Goal: Task Accomplishment & Management: Use online tool/utility

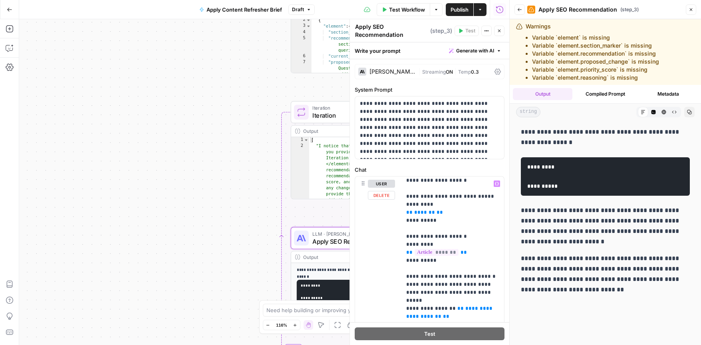
scroll to position [40, 0]
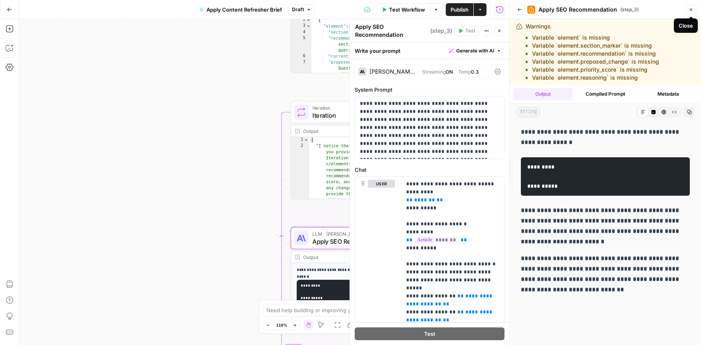
click at [692, 10] on icon "button" at bounding box center [691, 9] width 5 height 5
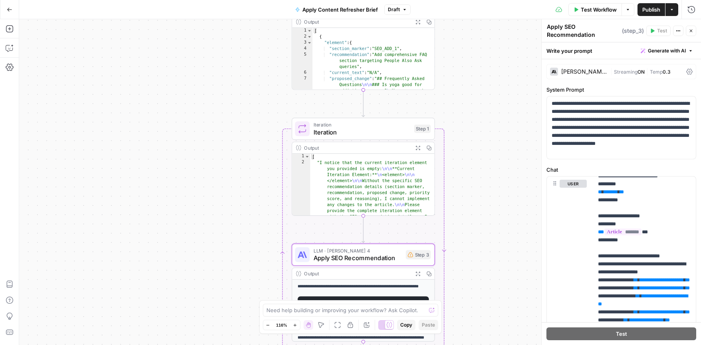
type textarea "**********"
click at [386, 84] on div "[ { "element" : { "section_marker" : "SEO_ADD_1" , "recommendation" : "Add comp…" at bounding box center [374, 115] width 122 height 183
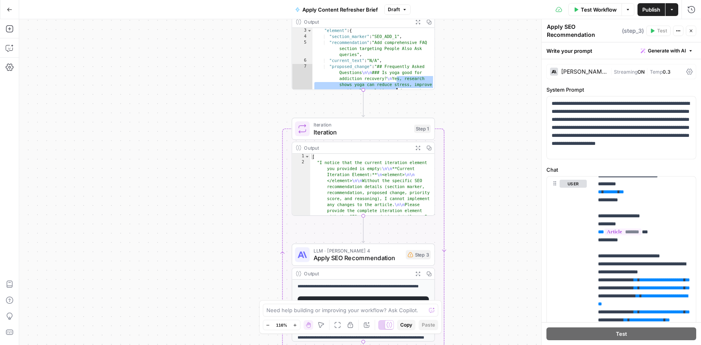
scroll to position [10, 0]
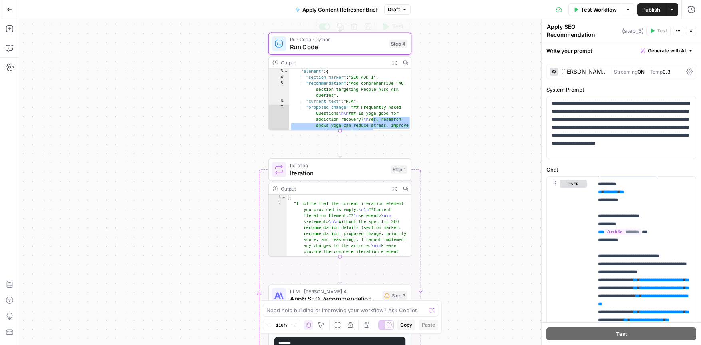
click at [364, 45] on span "Run Code" at bounding box center [338, 46] width 96 height 9
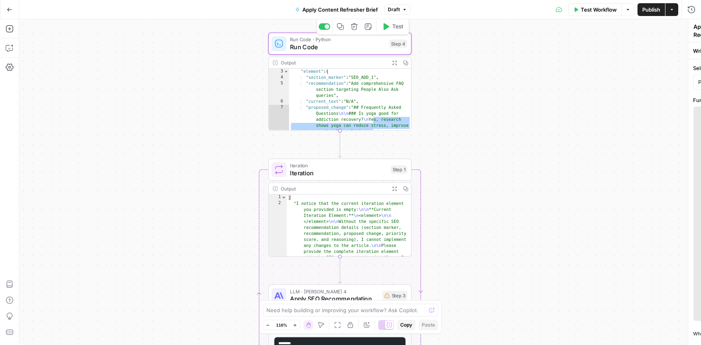
type textarea "Run Code"
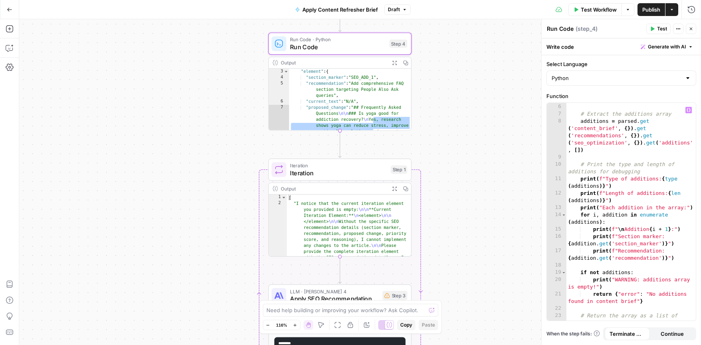
scroll to position [128, 0]
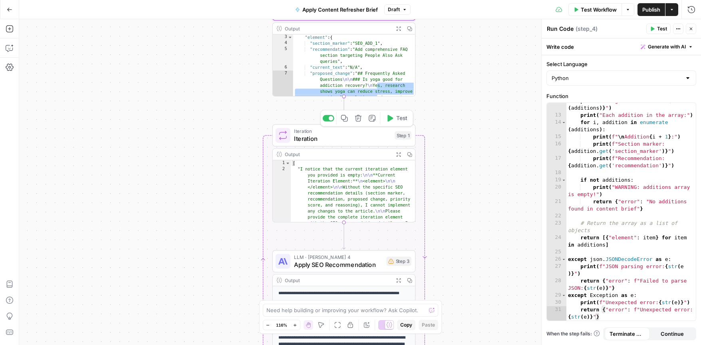
click at [324, 144] on div "Iteration Iteration Step 1 Copy step Delete step Add Note Test" at bounding box center [344, 135] width 143 height 22
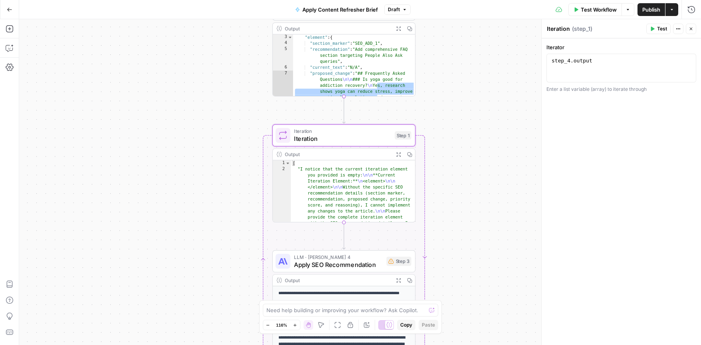
type textarea "**********"
click at [343, 181] on div "[ "I notice that the current iteration element you provided is empty: \n\n **Cu…" at bounding box center [353, 233] width 125 height 147
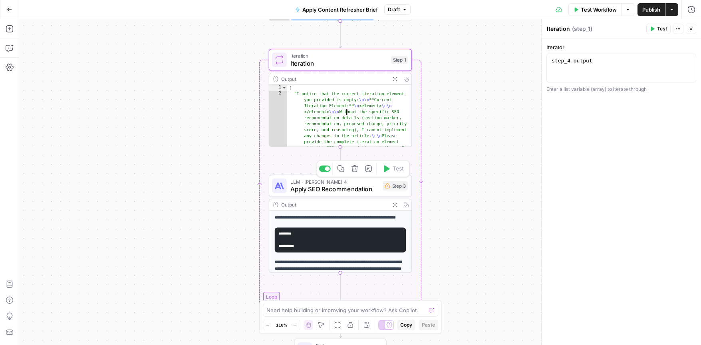
click at [367, 189] on span "Apply SEO Recommendation" at bounding box center [335, 188] width 89 height 9
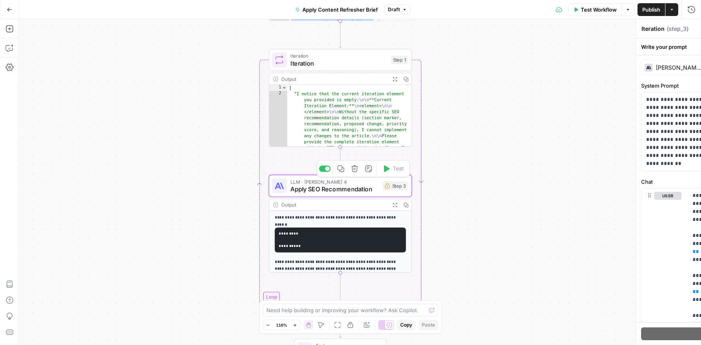
type textarea "Apply SEO Recommendation"
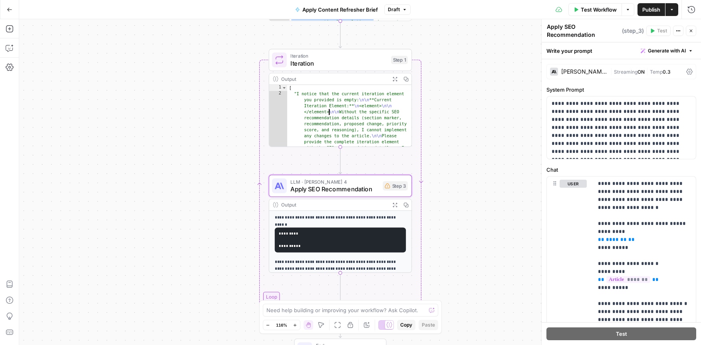
click at [323, 108] on div "[ "I notice that the current iteration element you provided is empty: \n\n **Cu…" at bounding box center [349, 158] width 125 height 147
click at [396, 79] on icon "button" at bounding box center [395, 78] width 5 height 5
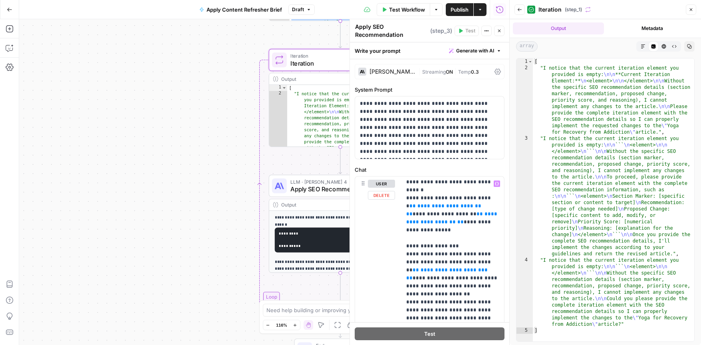
scroll to position [298, 0]
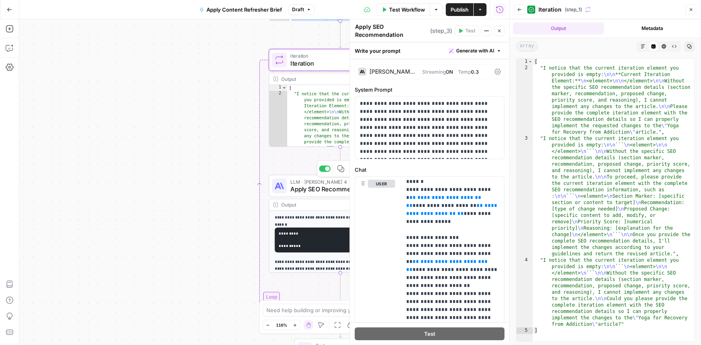
click at [304, 189] on span "Apply SEO Recommendation" at bounding box center [335, 188] width 89 height 9
click at [693, 11] on icon "button" at bounding box center [691, 9] width 5 height 5
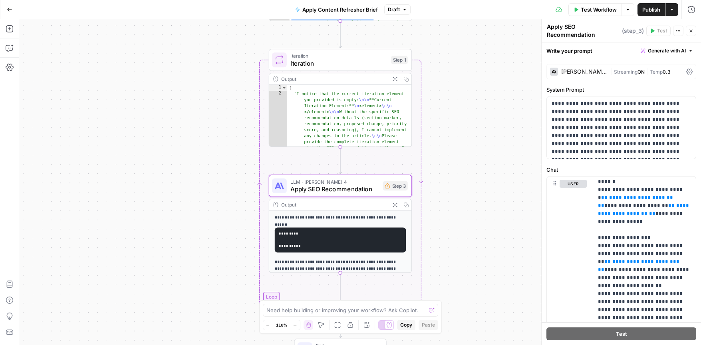
click at [396, 206] on icon "button" at bounding box center [395, 204] width 4 height 4
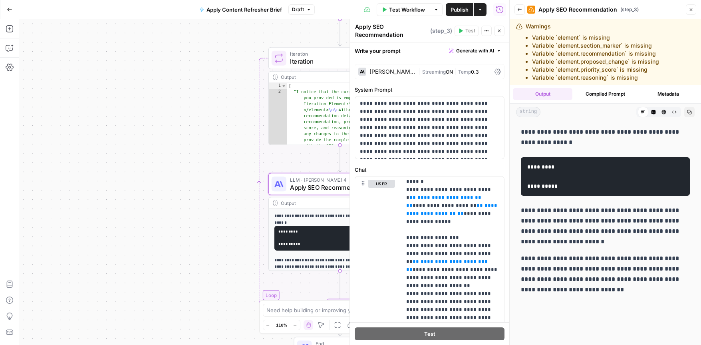
drag, startPoint x: 526, startPoint y: 36, endPoint x: 580, endPoint y: 82, distance: 71.4
click at [580, 82] on div "Warnings Variable `element` is missing Variable `element.section_marker` is mis…" at bounding box center [605, 52] width 191 height 66
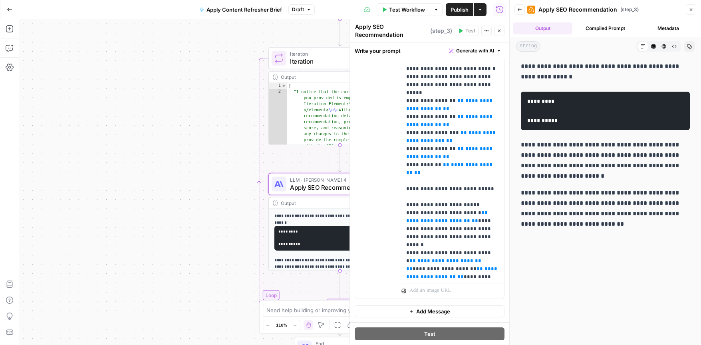
scroll to position [0, 0]
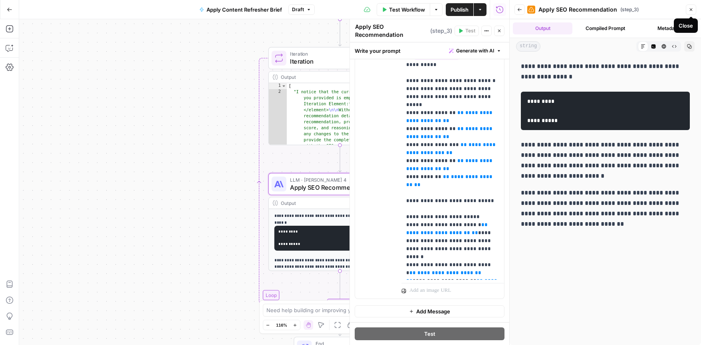
click at [690, 9] on icon "button" at bounding box center [691, 9] width 5 height 5
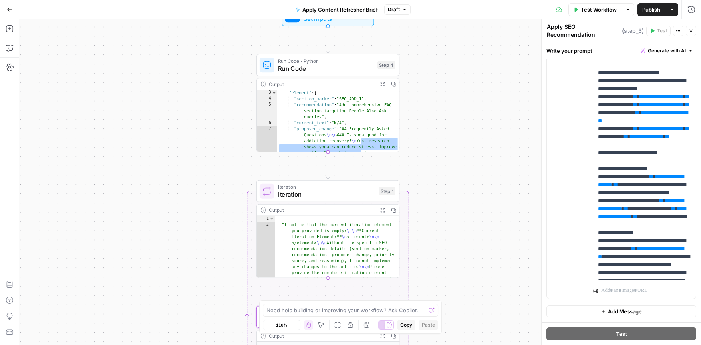
drag, startPoint x: 438, startPoint y: 113, endPoint x: 426, endPoint y: 246, distance: 133.2
click at [426, 246] on div "**********" at bounding box center [360, 181] width 682 height 325
click at [322, 73] on div "Run Code · Python Run Code Step 4 Copy step Delete step Add Note Test" at bounding box center [328, 65] width 143 height 22
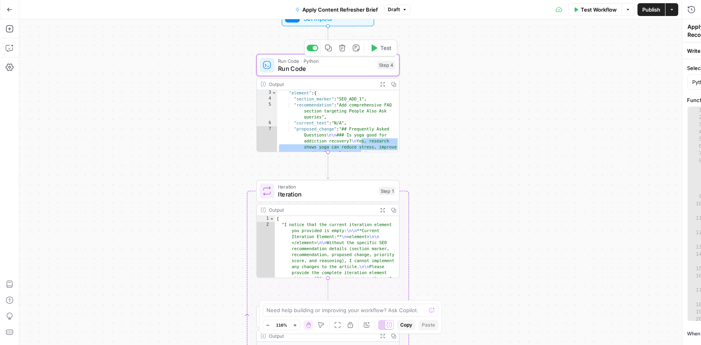
type textarea "Run Code"
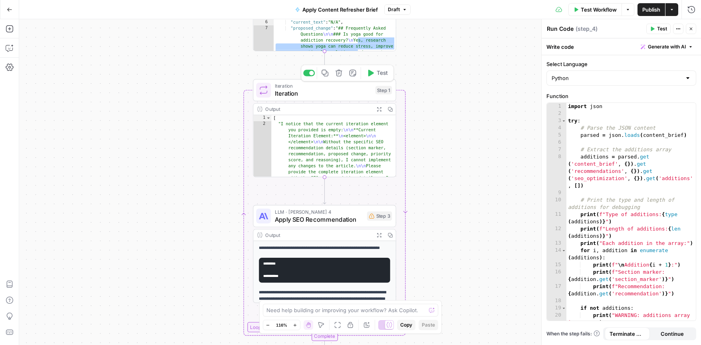
click at [339, 94] on span "Iteration" at bounding box center [323, 93] width 97 height 9
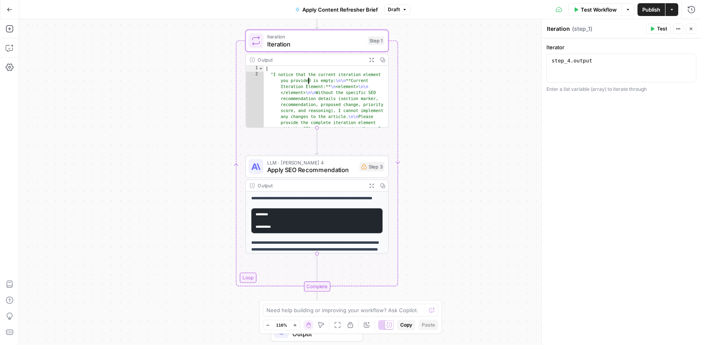
click at [302, 79] on div "[ "I notice that the current iteration element you provided is empty: \n\n **Cu…" at bounding box center [326, 139] width 125 height 147
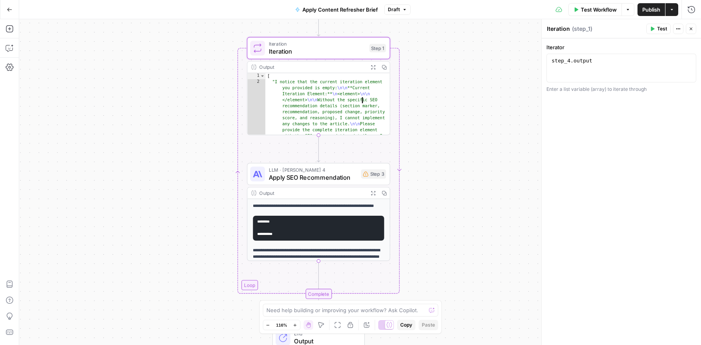
click at [349, 98] on div "[ "I notice that the current iteration element you provided is empty: \n\n **Cu…" at bounding box center [328, 146] width 125 height 147
click at [373, 68] on icon "button" at bounding box center [373, 66] width 5 height 5
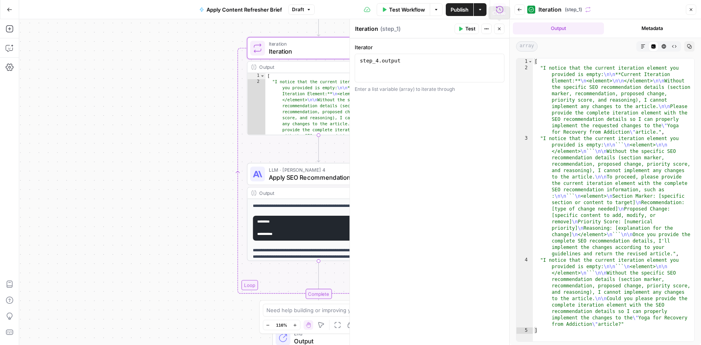
click at [499, 27] on icon "button" at bounding box center [499, 28] width 5 height 5
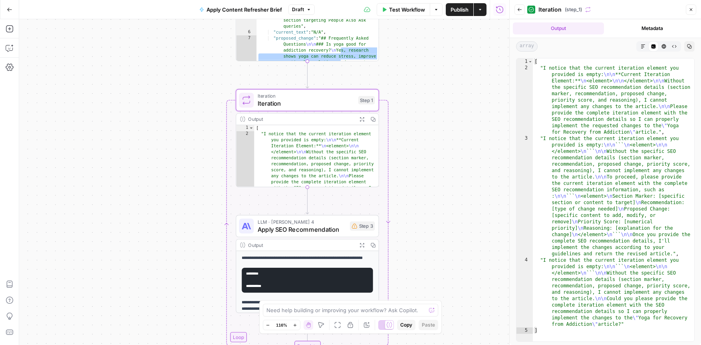
drag, startPoint x: 459, startPoint y: 88, endPoint x: 438, endPoint y: 193, distance: 106.7
click at [438, 193] on div "**********" at bounding box center [264, 181] width 490 height 325
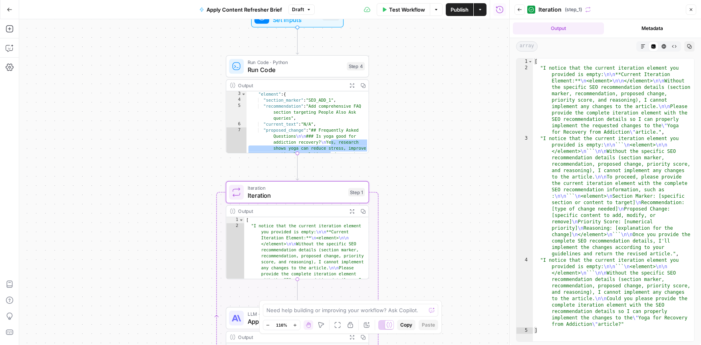
drag, startPoint x: 438, startPoint y: 195, endPoint x: 438, endPoint y: 233, distance: 38.0
click at [438, 233] on div "**********" at bounding box center [264, 181] width 490 height 325
click at [336, 130] on div ""element" : { "section_marker" : "SEO_ADD_1" , "recommendation" : "Add comprehe…" at bounding box center [308, 181] width 122 height 183
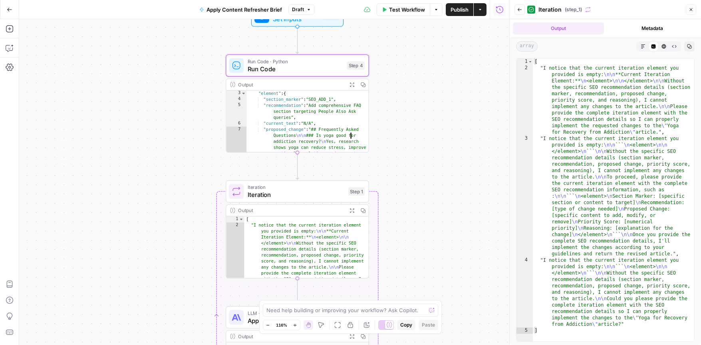
click at [355, 85] on button "Expand Output" at bounding box center [352, 84] width 11 height 11
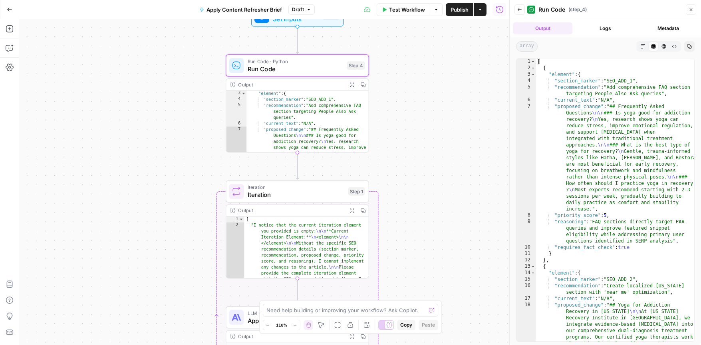
click at [556, 76] on div "[ { "element" : { "section_marker" : "SEO_ADD_1" , "recommendation" : "Add comp…" at bounding box center [615, 234] width 159 height 353
click at [552, 79] on div "[ { "element" : { "section_marker" : "SEO_ADD_1" , "recommendation" : "Add comp…" at bounding box center [615, 234] width 159 height 353
drag, startPoint x: 552, startPoint y: 78, endPoint x: 573, endPoint y: 78, distance: 21.2
click at [573, 78] on div "[ { "element" : { "section_marker" : "SEO_ADD_1" , "recommendation" : "Add comp…" at bounding box center [615, 234] width 159 height 353
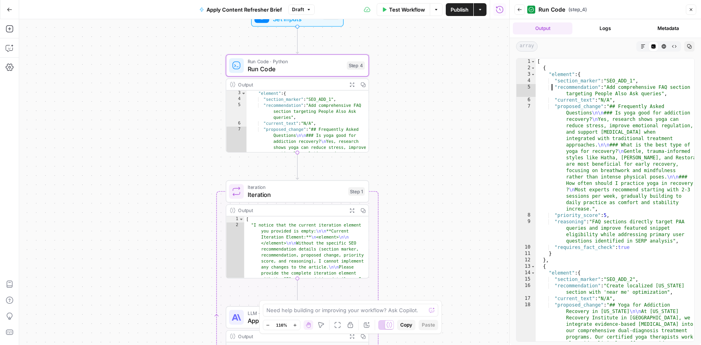
click at [553, 87] on div "[ { "element" : { "section_marker" : "SEO_ADD_1" , "recommendation" : "Add comp…" at bounding box center [615, 234] width 159 height 353
click at [555, 98] on div "[ { "element" : { "section_marker" : "SEO_ADD_1" , "recommendation" : "Add comp…" at bounding box center [615, 234] width 159 height 353
click at [555, 104] on div "[ { "element" : { "section_marker" : "SEO_ADD_1" , "recommendation" : "Add comp…" at bounding box center [615, 234] width 159 height 353
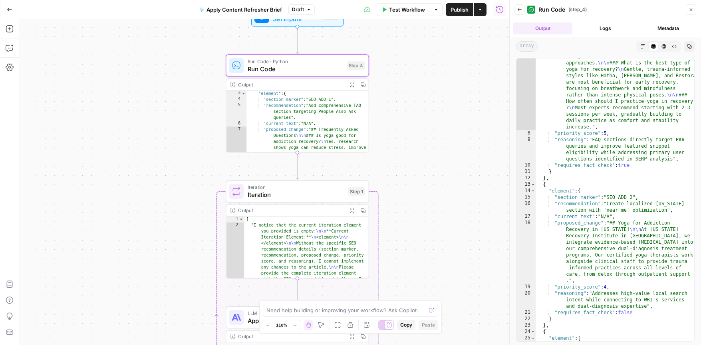
scroll to position [82, 0]
click at [607, 135] on div ""proposed_change" : "## Frequently Asked Questions \n\n ### Is yoga good for ad…" at bounding box center [615, 220] width 159 height 398
drag, startPoint x: 615, startPoint y: 134, endPoint x: 566, endPoint y: 135, distance: 48.4
click at [566, 135] on div ""proposed_change" : "## Frequently Asked Questions \n\n ### Is yoga good for ad…" at bounding box center [615, 220] width 159 height 398
click at [570, 144] on div ""proposed_change" : "## Frequently Asked Questions \n\n ### Is yoga good for ad…" at bounding box center [615, 220] width 159 height 398
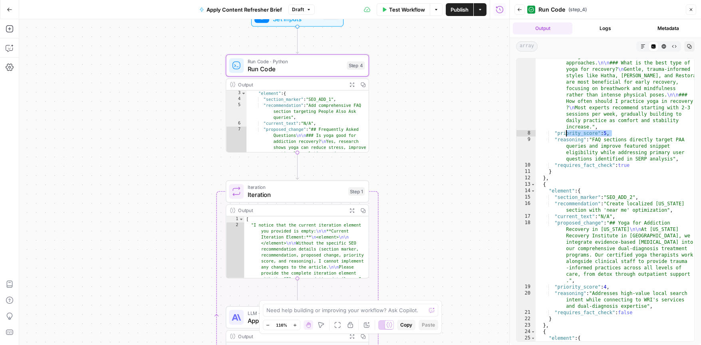
type textarea "**********"
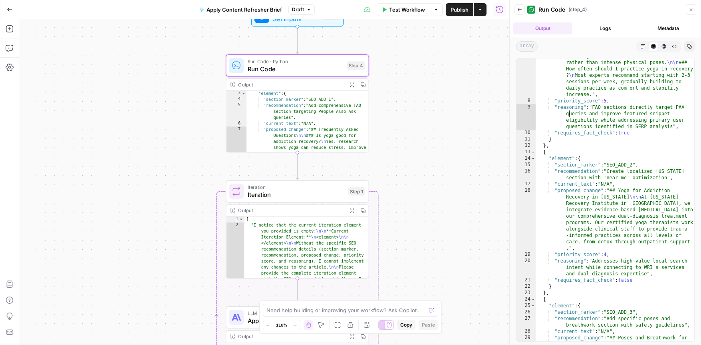
scroll to position [116, 0]
click at [286, 190] on span "Iteration" at bounding box center [296, 194] width 97 height 9
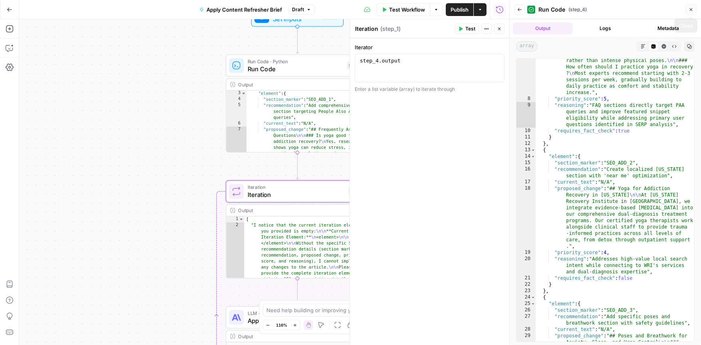
click at [691, 11] on icon "button" at bounding box center [691, 9] width 5 height 5
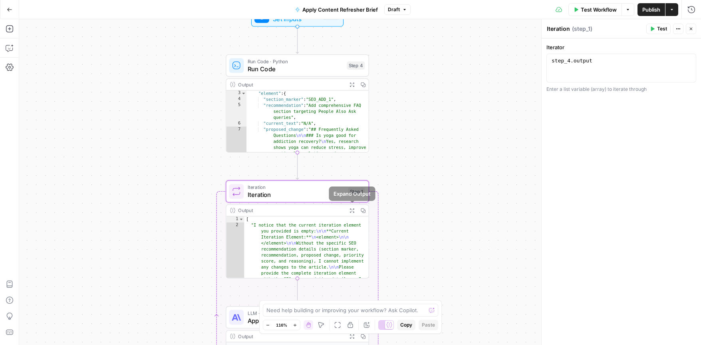
click at [351, 209] on icon "button" at bounding box center [352, 210] width 4 height 4
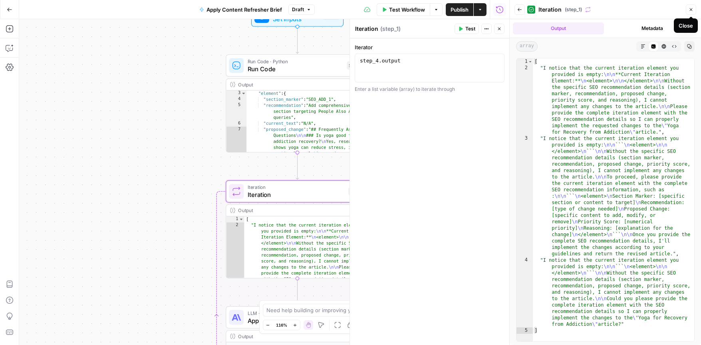
click at [693, 9] on icon "button" at bounding box center [691, 9] width 5 height 5
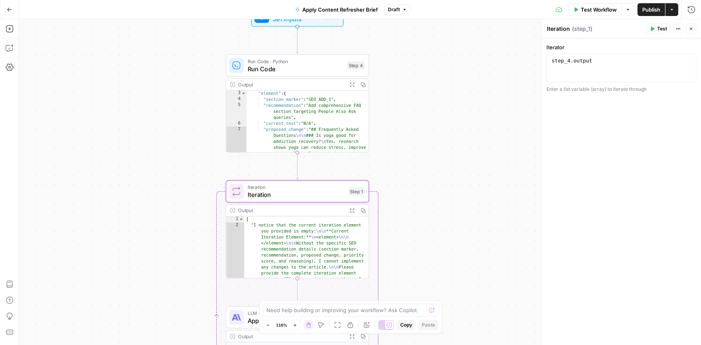
click at [303, 305] on div "Need help building or improving your workflow? Ask Copilot." at bounding box center [351, 309] width 176 height 13
click at [302, 305] on div "Need help building or improving your workflow? Ask Copilot." at bounding box center [351, 309] width 176 height 13
type textarea "Why is it not reading the elements?"
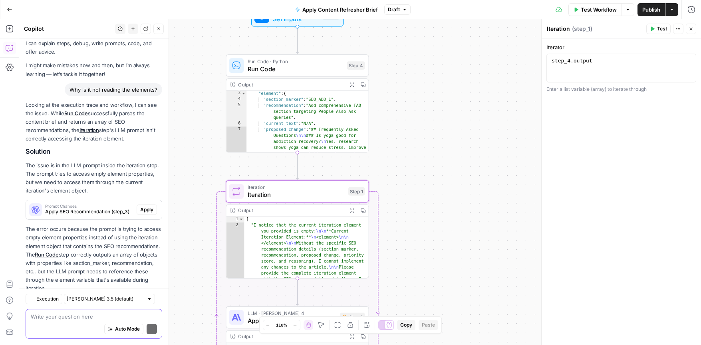
scroll to position [42, 0]
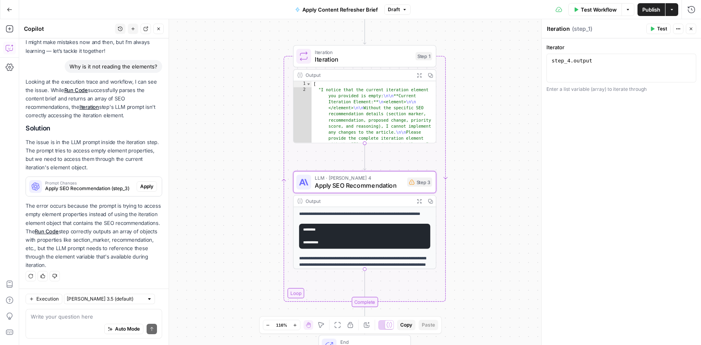
click at [146, 188] on span "Apply" at bounding box center [146, 186] width 13 height 7
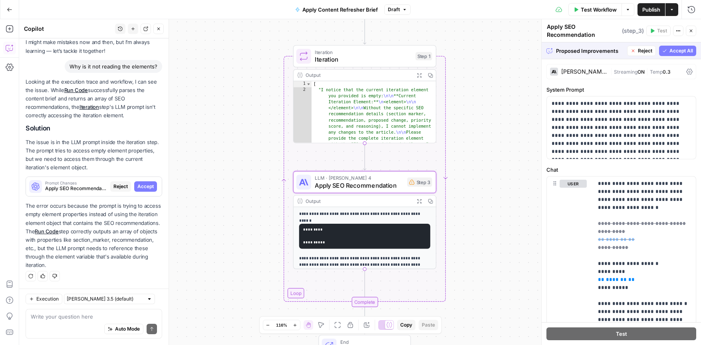
click at [151, 188] on span "Accept" at bounding box center [146, 186] width 16 height 7
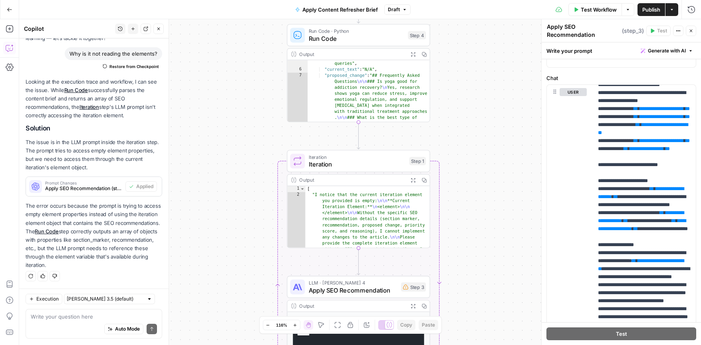
scroll to position [33, 0]
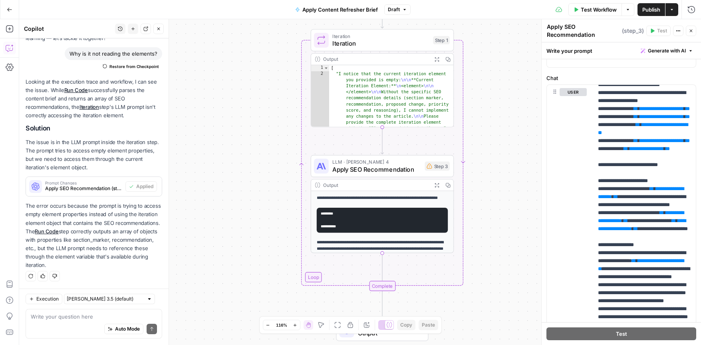
click at [587, 8] on span "Test Workflow" at bounding box center [599, 10] width 36 height 8
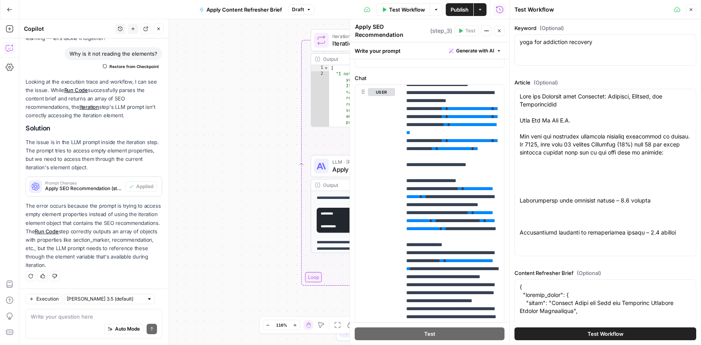
scroll to position [68, 0]
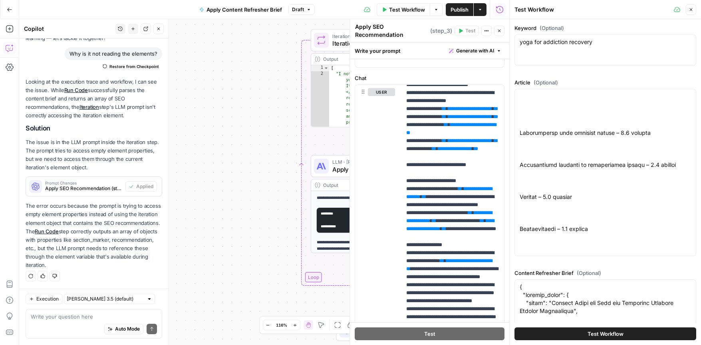
click at [598, 332] on span "Test Workflow" at bounding box center [606, 333] width 36 height 8
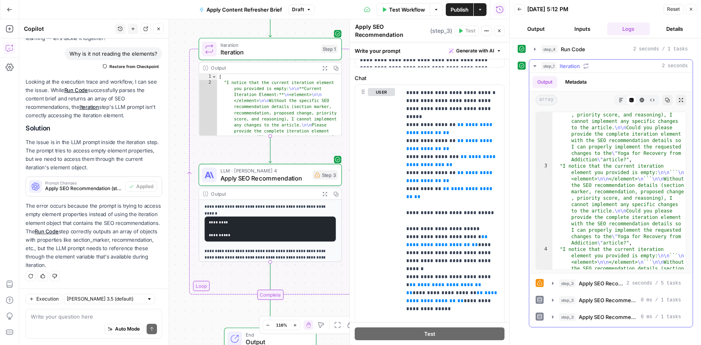
scroll to position [38, 0]
click at [552, 283] on icon "button" at bounding box center [553, 283] width 6 height 6
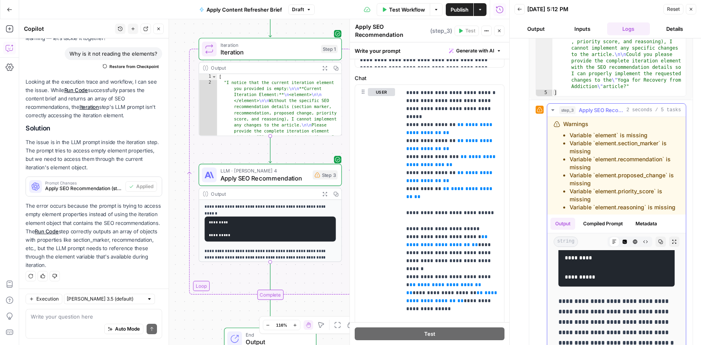
scroll to position [39, 0]
click at [551, 110] on icon "button" at bounding box center [553, 110] width 6 height 6
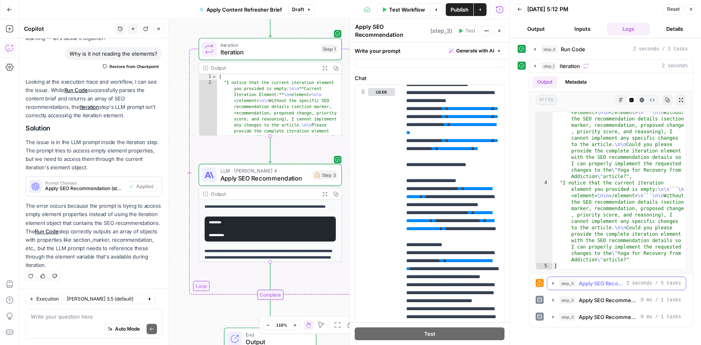
scroll to position [0, 0]
click at [552, 283] on icon "button" at bounding box center [553, 283] width 6 height 6
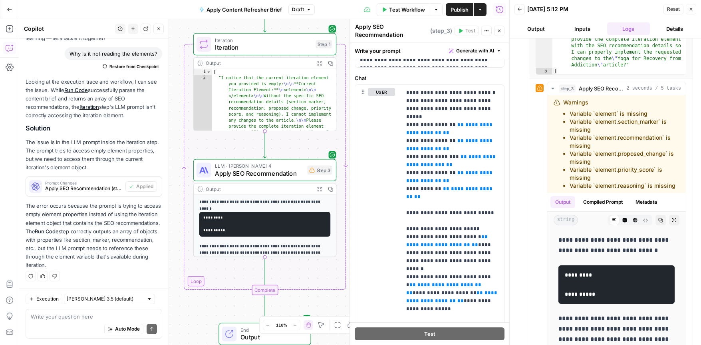
click at [692, 10] on icon "button" at bounding box center [691, 9] width 3 height 3
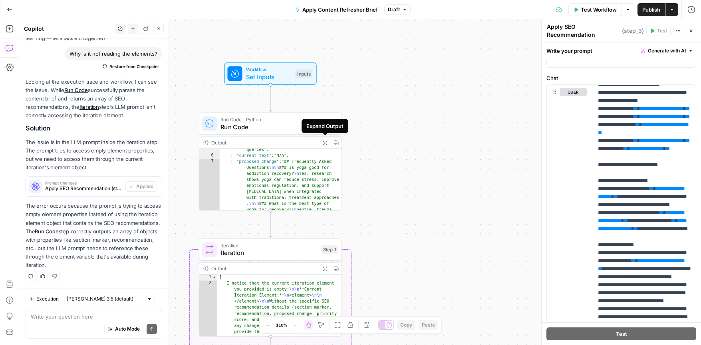
click at [325, 143] on icon "button" at bounding box center [325, 142] width 4 height 4
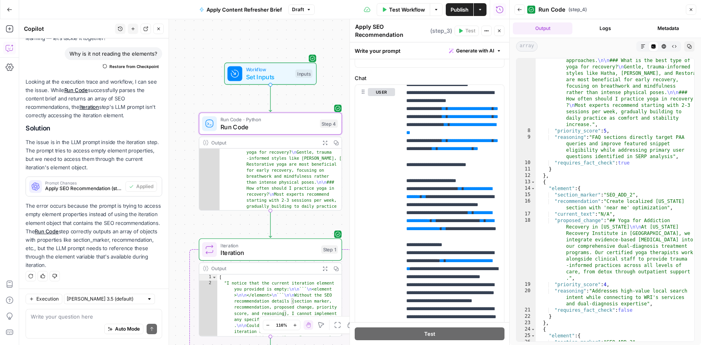
scroll to position [82, 0]
click at [691, 9] on icon "button" at bounding box center [691, 9] width 3 height 3
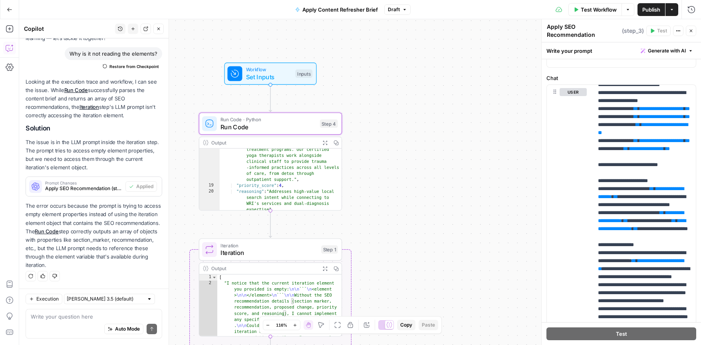
scroll to position [251, 0]
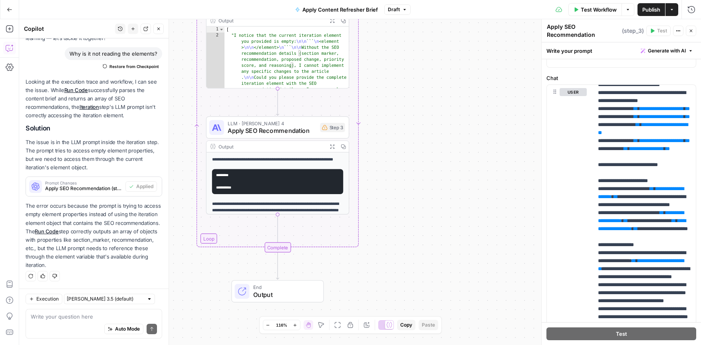
click at [332, 145] on icon "button" at bounding box center [332, 146] width 5 height 5
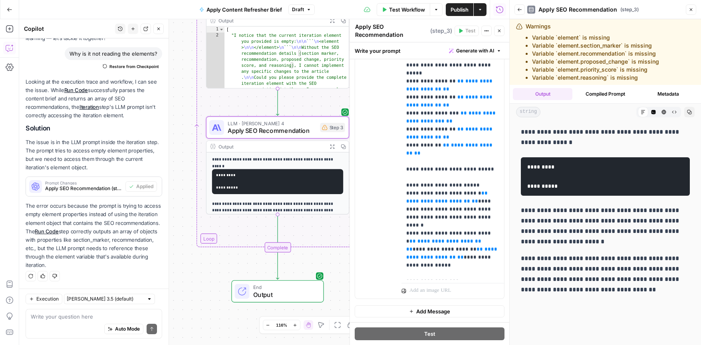
scroll to position [0, 0]
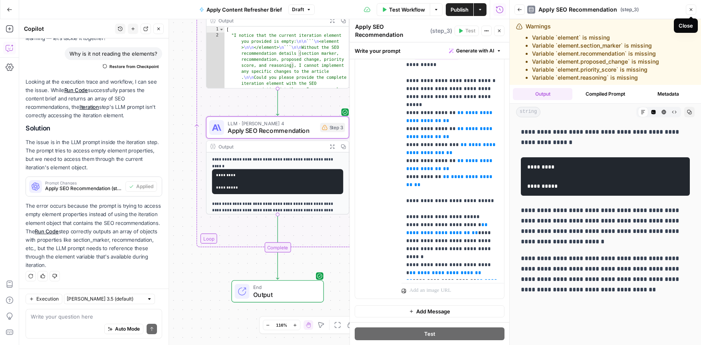
click at [692, 9] on icon "button" at bounding box center [691, 9] width 5 height 5
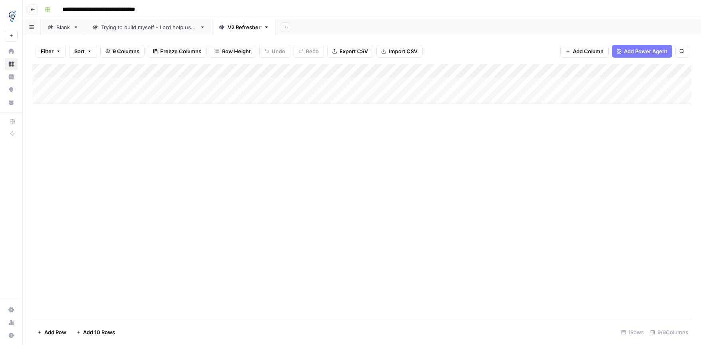
click at [102, 82] on div "Add Column" at bounding box center [362, 84] width 660 height 40
click at [167, 82] on div "Add Column" at bounding box center [362, 84] width 660 height 40
click at [226, 86] on div "Add Column" at bounding box center [362, 84] width 660 height 40
click at [319, 86] on div "Add Column" at bounding box center [362, 84] width 660 height 40
click at [331, 72] on div "Add Column" at bounding box center [362, 84] width 660 height 40
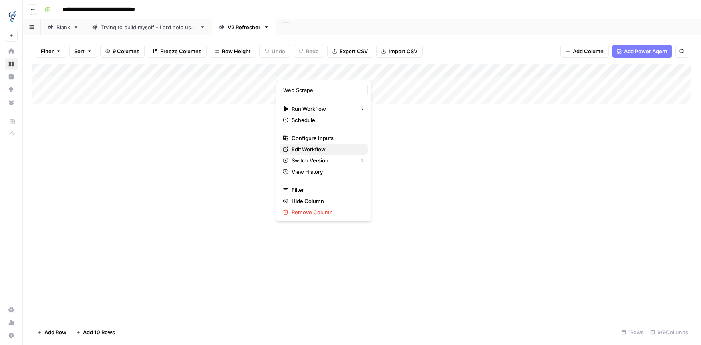
click at [305, 151] on span "Edit Workflow" at bounding box center [327, 149] width 70 height 8
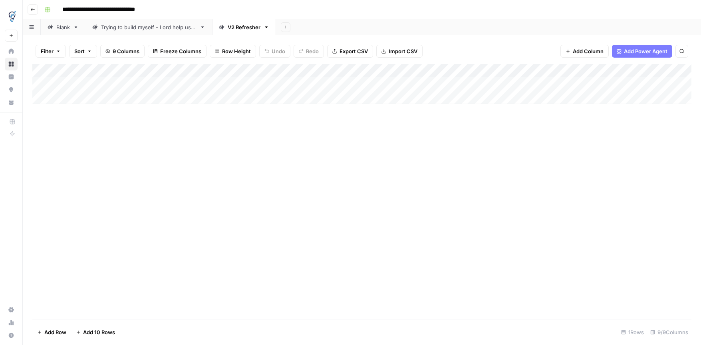
click at [372, 95] on div "Add Column" at bounding box center [362, 84] width 660 height 40
click at [375, 79] on div "Add Column" at bounding box center [362, 91] width 660 height 54
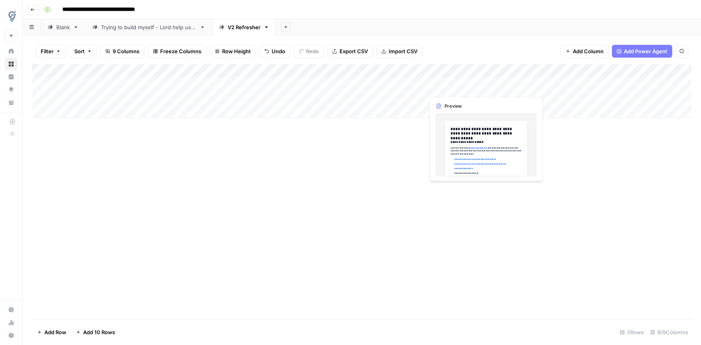
click at [444, 87] on div "Add Column" at bounding box center [362, 91] width 660 height 54
click at [473, 86] on div "Add Column" at bounding box center [362, 91] width 660 height 54
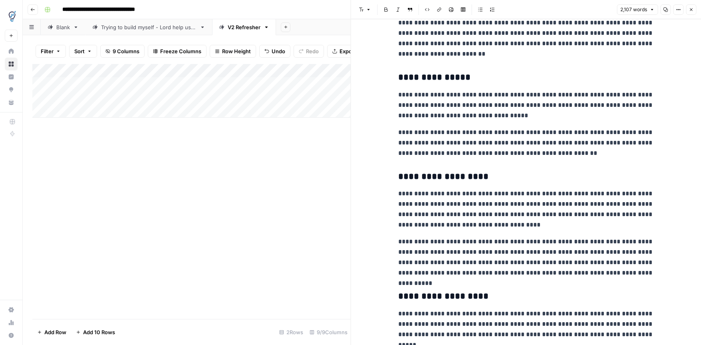
scroll to position [1629, 0]
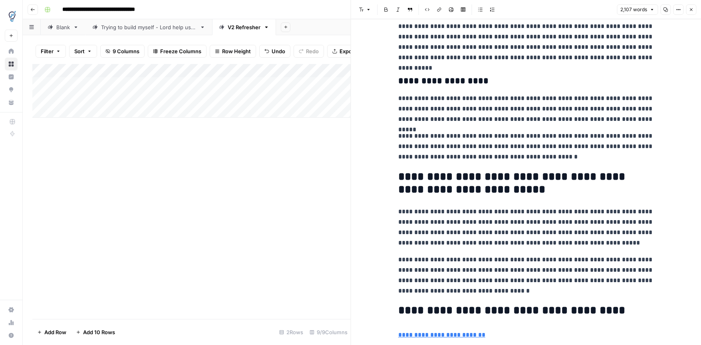
click at [688, 12] on button "Close" at bounding box center [691, 9] width 10 height 10
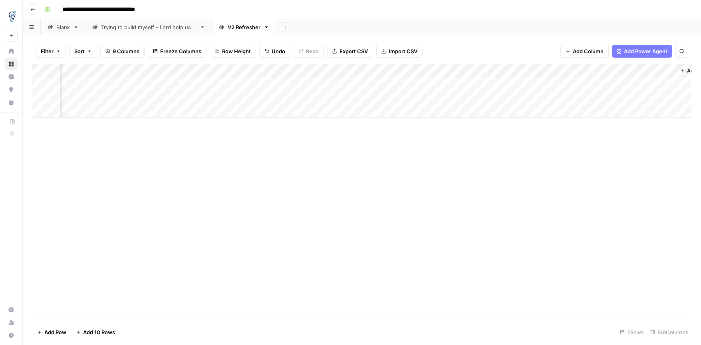
scroll to position [0, 153]
click at [439, 72] on div "Add Column" at bounding box center [362, 91] width 660 height 54
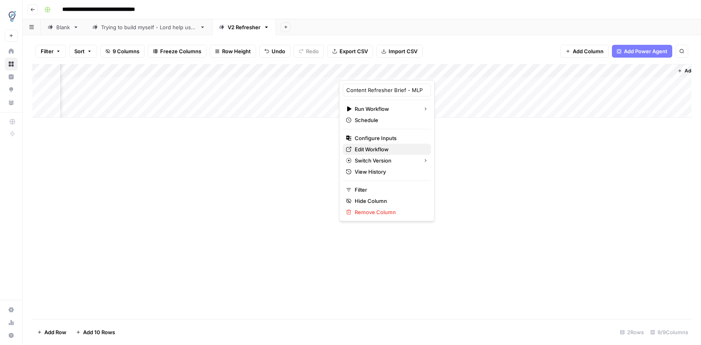
click at [363, 148] on span "Edit Workflow" at bounding box center [390, 149] width 70 height 8
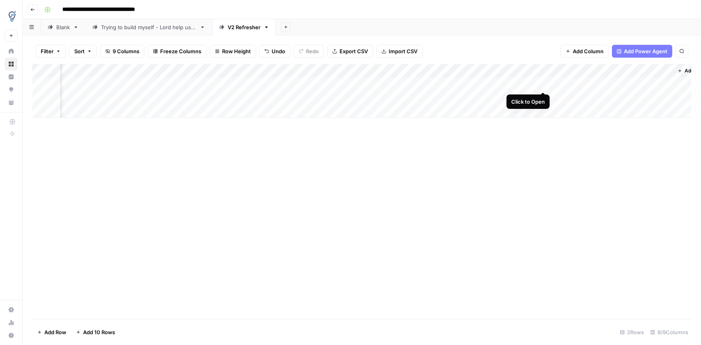
click at [544, 82] on div "Add Column" at bounding box center [362, 91] width 660 height 54
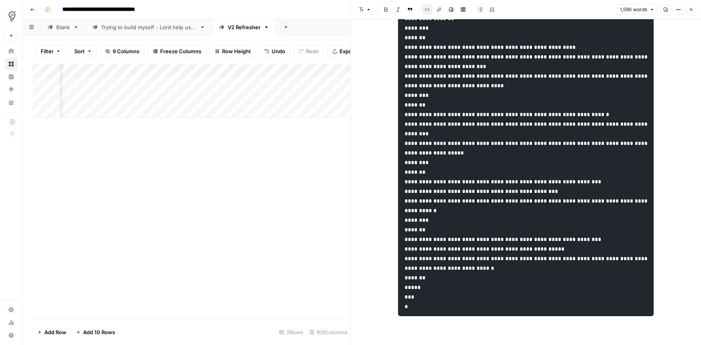
scroll to position [3480, 0]
click at [693, 9] on icon "button" at bounding box center [691, 9] width 5 height 5
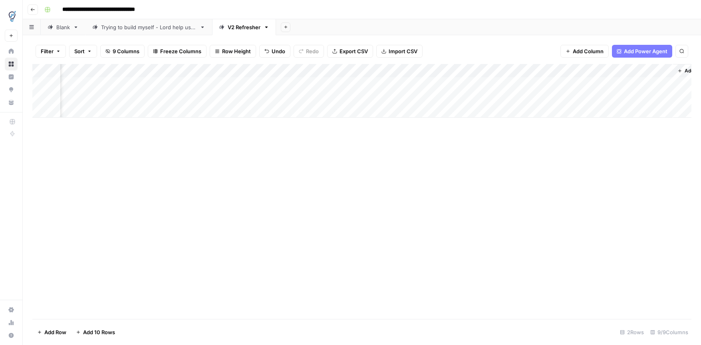
scroll to position [0, 179]
click at [631, 71] on div "Add Column" at bounding box center [362, 91] width 660 height 54
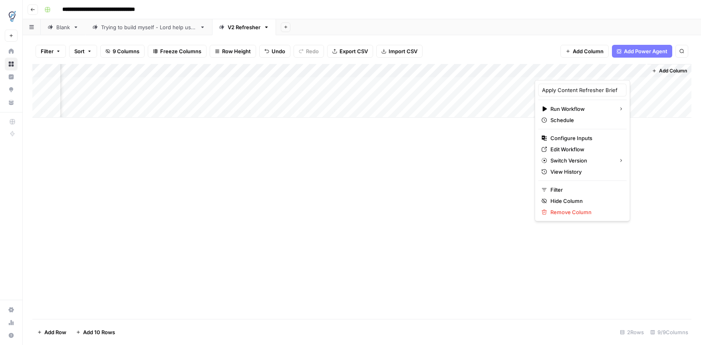
click at [35, 8] on button "Go back" at bounding box center [33, 9] width 10 height 10
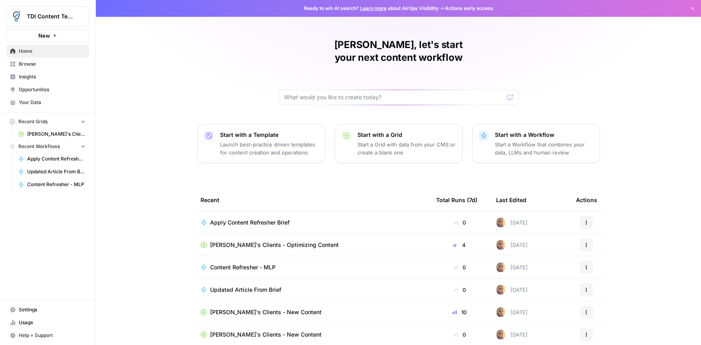
scroll to position [23, 0]
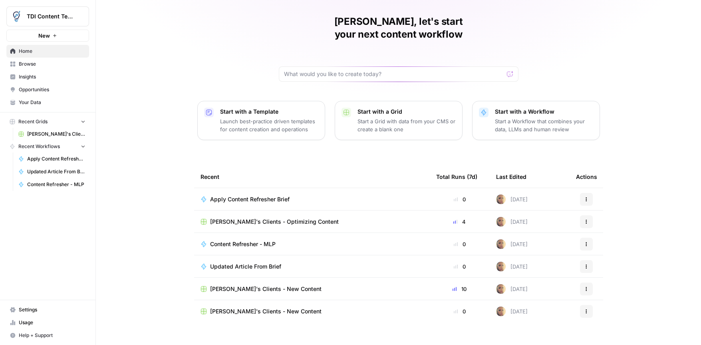
click at [272, 285] on span "[PERSON_NAME]'s Clients - New Content" at bounding box center [266, 289] width 112 height 8
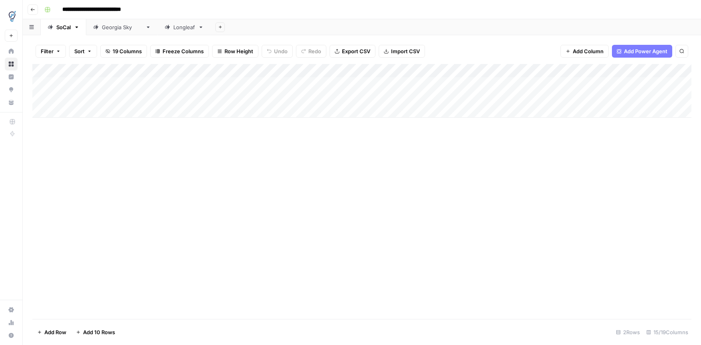
click at [244, 70] on div "Add Column" at bounding box center [362, 91] width 660 height 54
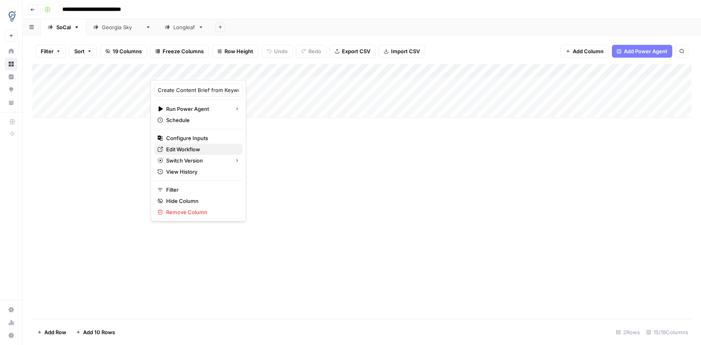
click at [193, 149] on span "Edit Workflow" at bounding box center [201, 149] width 70 height 8
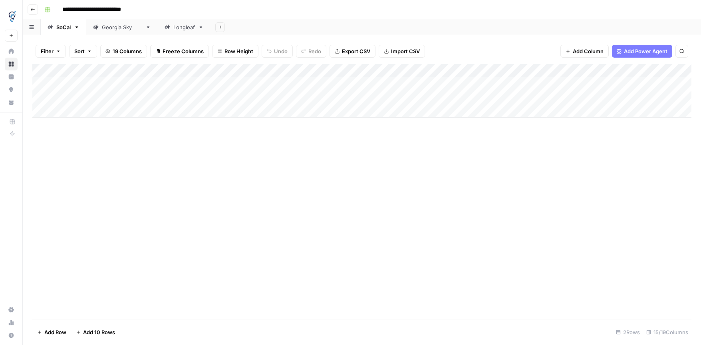
click at [314, 84] on div "Add Column" at bounding box center [362, 91] width 660 height 54
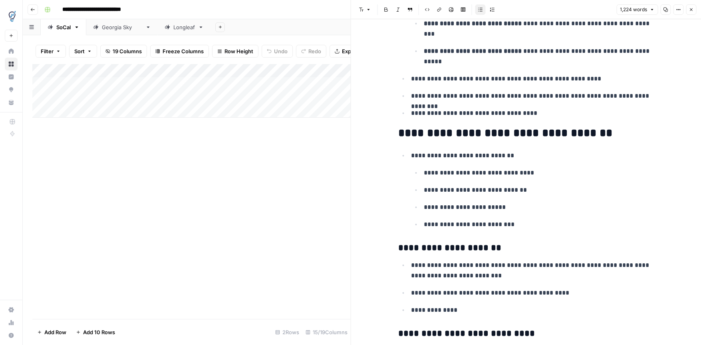
scroll to position [429, 0]
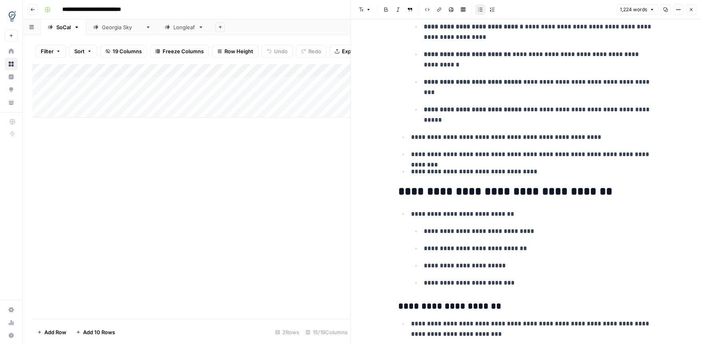
click at [694, 8] on icon "button" at bounding box center [691, 9] width 5 height 5
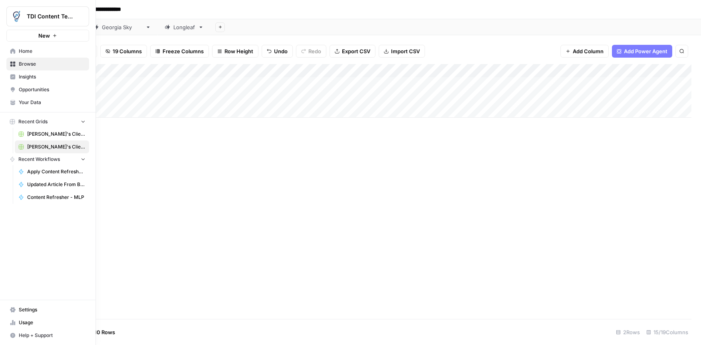
click at [20, 102] on span "Your Data" at bounding box center [52, 102] width 67 height 7
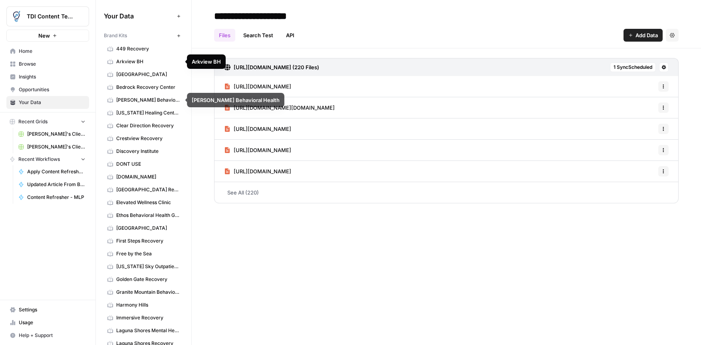
click at [140, 96] on link "Blume Behavioral Health" at bounding box center [144, 100] width 80 height 13
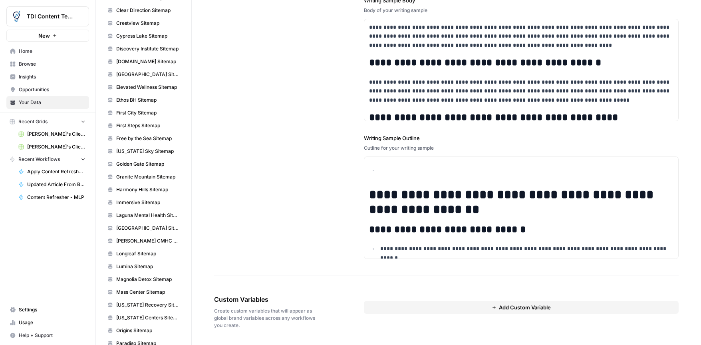
scroll to position [705, 0]
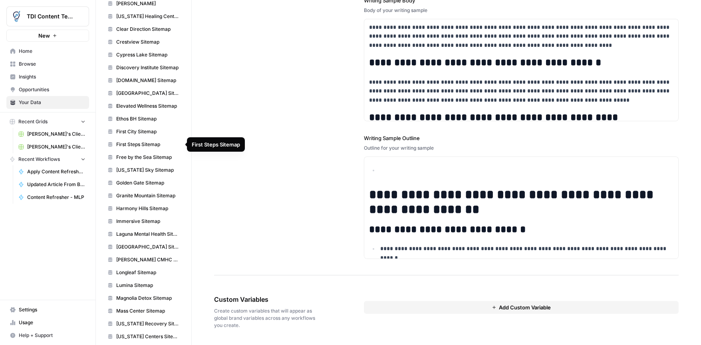
click at [139, 145] on span "First Steps Sitemap" at bounding box center [148, 144] width 64 height 7
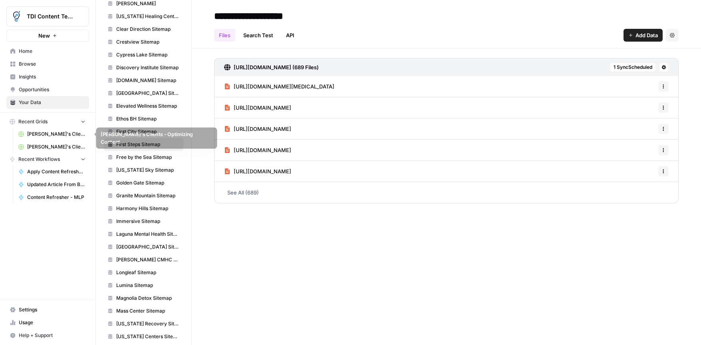
click at [40, 135] on span "[PERSON_NAME]'s Clients - Optimizing Content" at bounding box center [56, 133] width 58 height 7
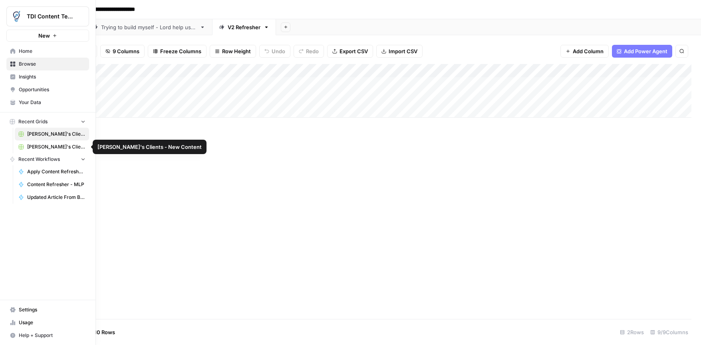
click at [46, 147] on span "[PERSON_NAME]'s Clients - New Content" at bounding box center [56, 146] width 58 height 7
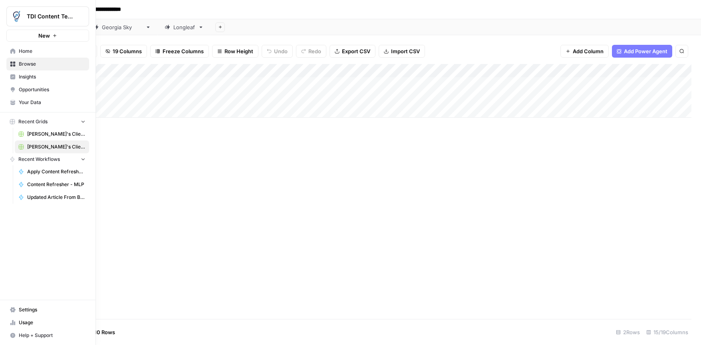
click at [22, 61] on span "Browse" at bounding box center [52, 63] width 67 height 7
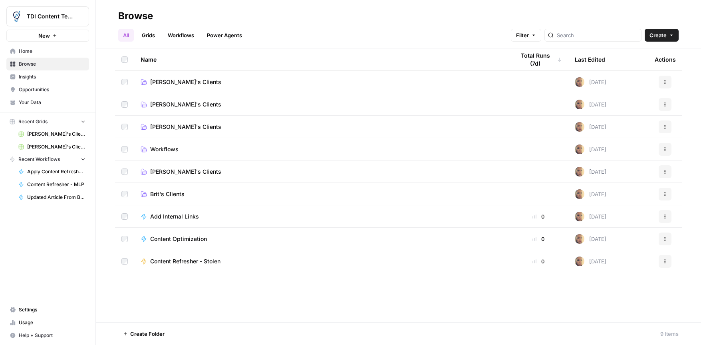
click at [175, 33] on link "Workflows" at bounding box center [181, 35] width 36 height 13
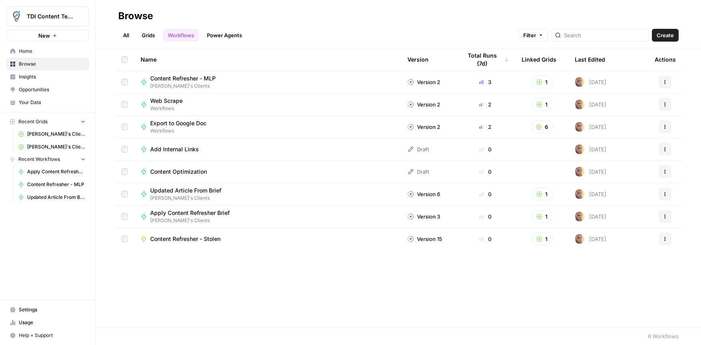
click at [660, 39] on span "Create" at bounding box center [665, 35] width 17 height 8
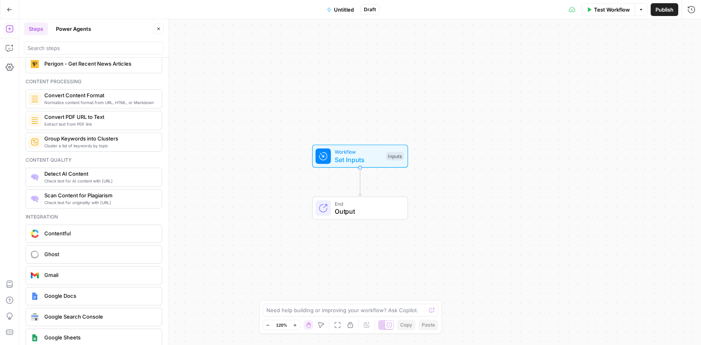
scroll to position [1241, 0]
click at [76, 177] on span "Check text for AI content with Originality.ai" at bounding box center [99, 179] width 111 height 6
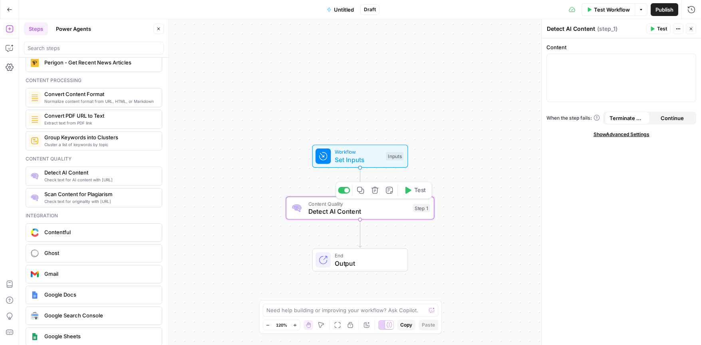
click at [401, 205] on span "Content Quality" at bounding box center [359, 203] width 101 height 8
click at [377, 190] on icon "button" at bounding box center [375, 190] width 7 height 7
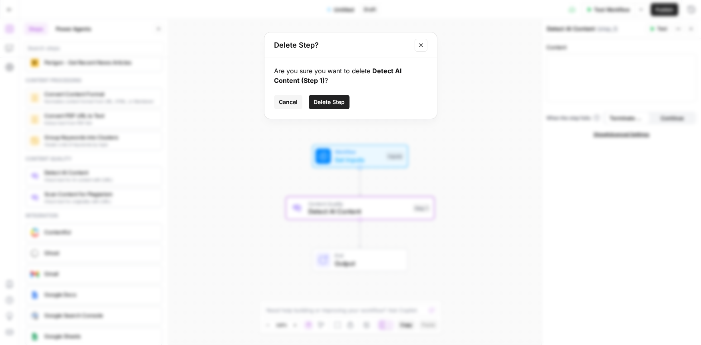
click at [342, 106] on button "Delete Step" at bounding box center [329, 102] width 41 height 14
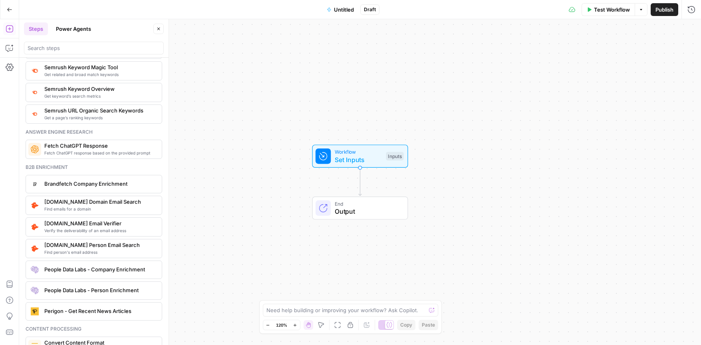
scroll to position [830, 0]
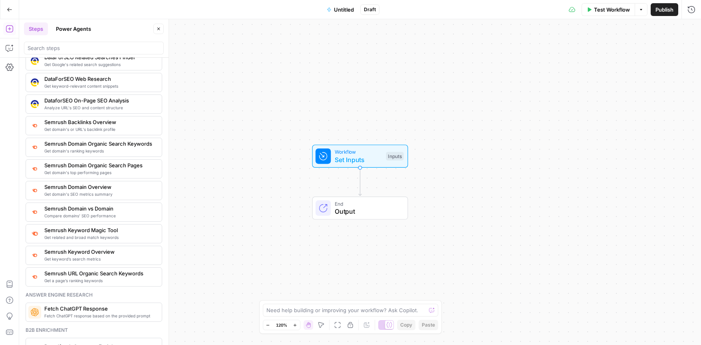
click at [66, 33] on button "Power Agents" at bounding box center [73, 28] width 45 height 13
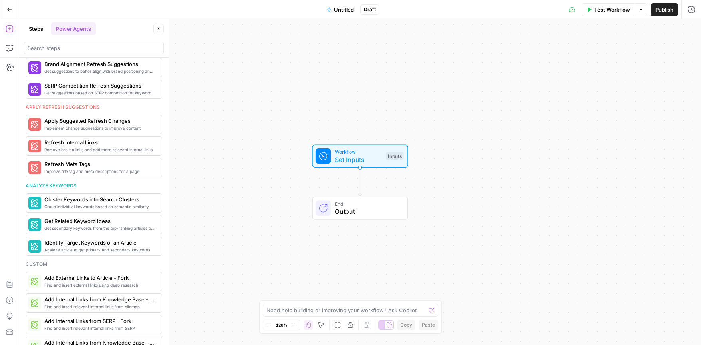
scroll to position [0, 0]
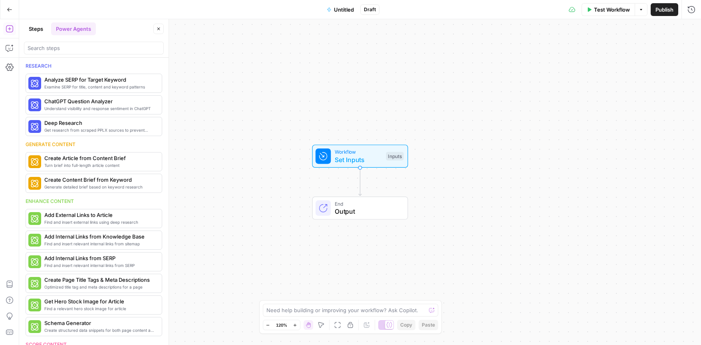
click at [41, 32] on button "Steps" at bounding box center [36, 28] width 24 height 13
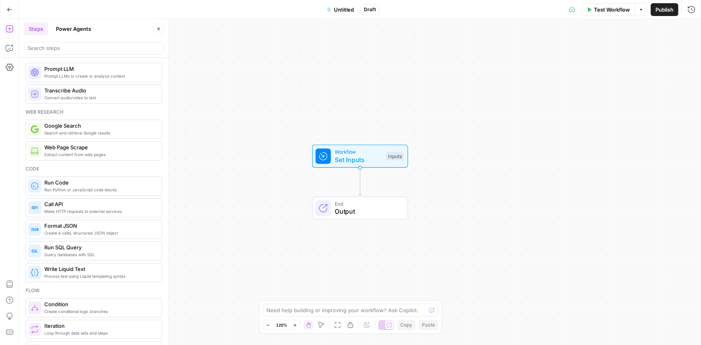
scroll to position [10, 0]
click at [100, 209] on span "Make HTTP requests to external services" at bounding box center [99, 212] width 111 height 6
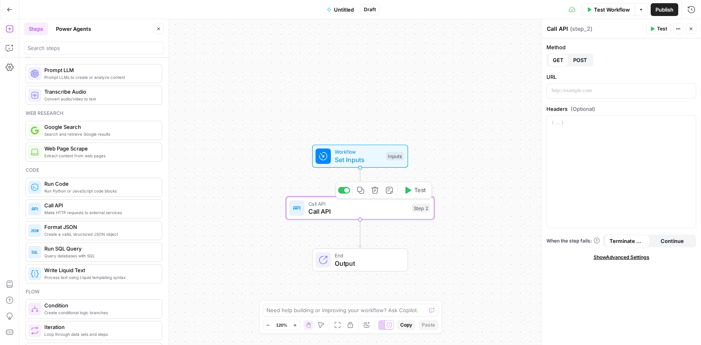
click at [389, 204] on span "Call API" at bounding box center [359, 203] width 100 height 8
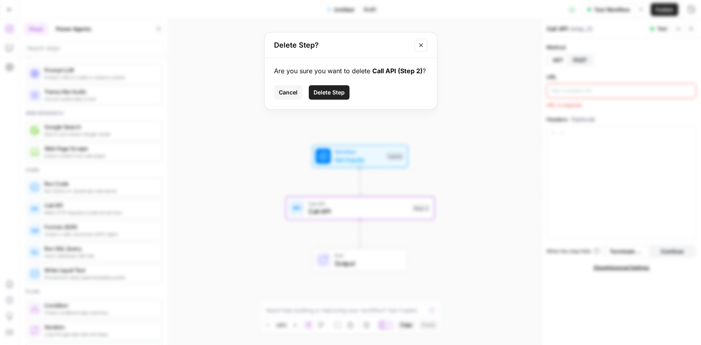
click at [338, 94] on span "Delete Step" at bounding box center [329, 92] width 31 height 8
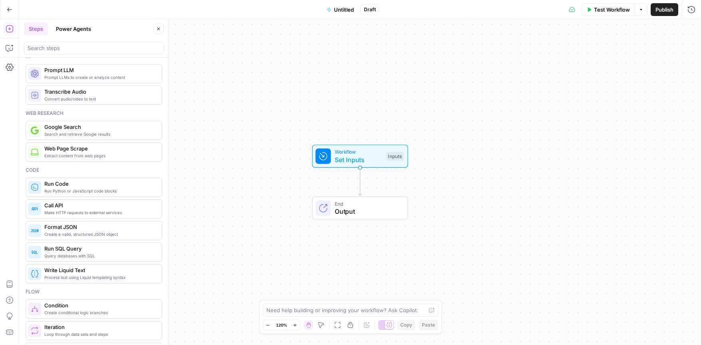
click at [8, 9] on icon "button" at bounding box center [10, 10] width 6 height 6
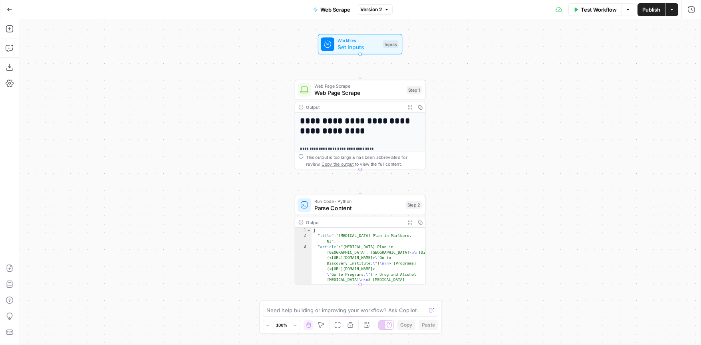
click at [359, 89] on span "Web Page Scrape" at bounding box center [359, 92] width 89 height 8
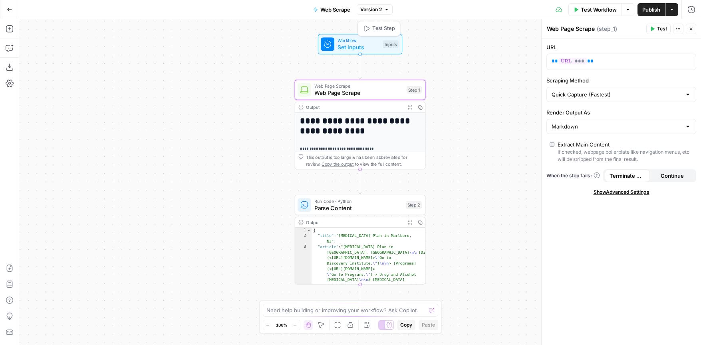
click at [377, 46] on span "Set Inputs" at bounding box center [359, 47] width 42 height 8
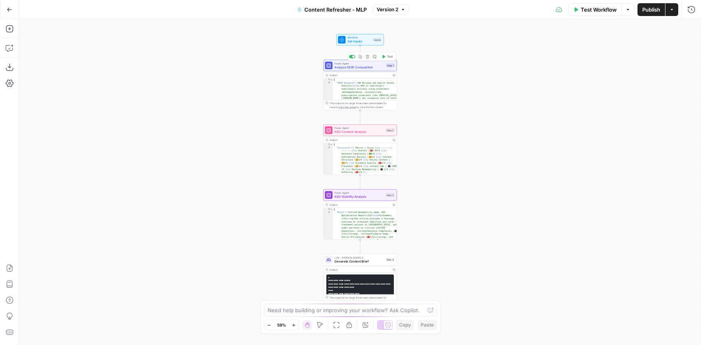
click at [357, 68] on span "Analyze SERP Competition" at bounding box center [360, 67] width 50 height 5
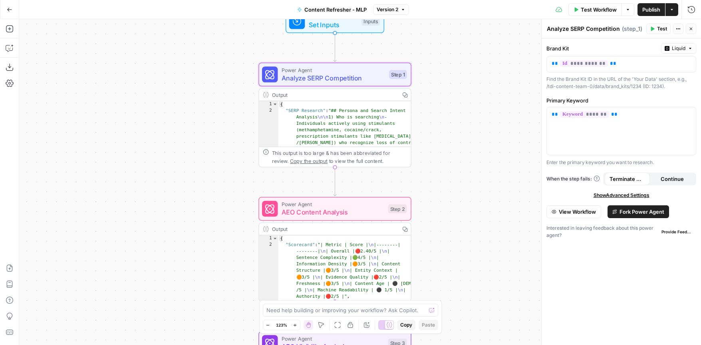
drag, startPoint x: 233, startPoint y: 148, endPoint x: 207, endPoint y: 238, distance: 93.0
click at [207, 238] on div "Workflow Set Inputs Inputs Power Agent Analyze SERP Competition Step 1 Output C…" at bounding box center [360, 181] width 682 height 325
click at [348, 28] on span "Set Inputs" at bounding box center [334, 26] width 49 height 10
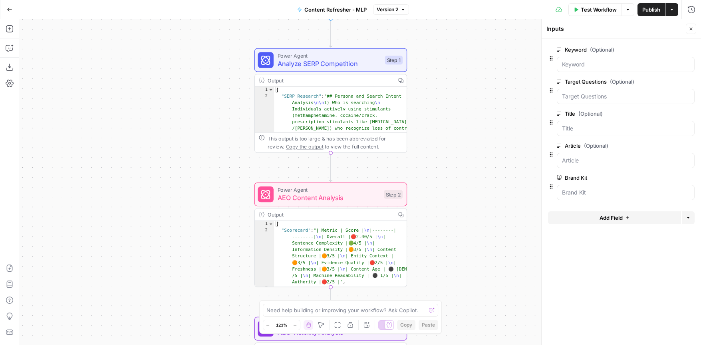
click at [460, 89] on div "Workflow Set Inputs Inputs Power Agent Analyze SERP Competition Step 1 Output C…" at bounding box center [360, 181] width 682 height 325
click at [317, 60] on span "Analyze SERP Competition" at bounding box center [329, 63] width 104 height 10
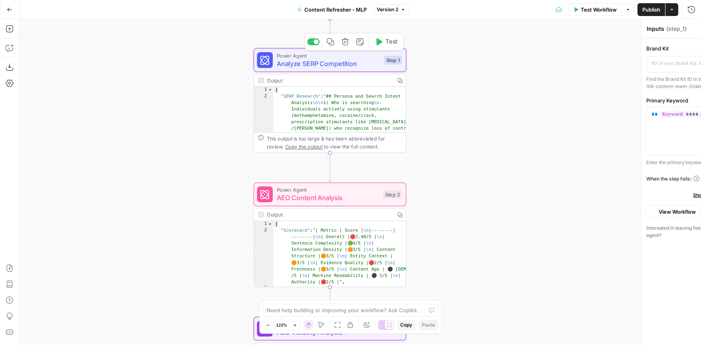
type textarea "Analyze SERP Competition"
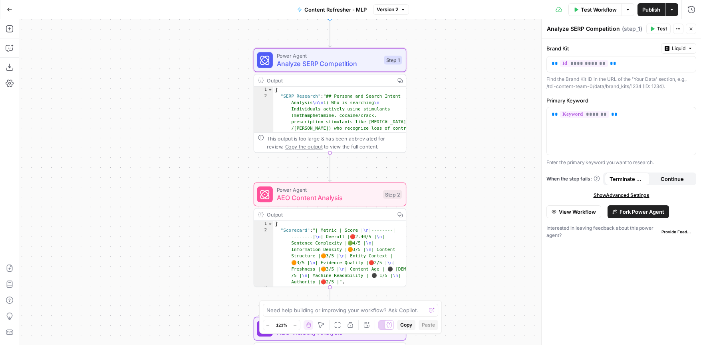
type textarea "**********"
click at [384, 79] on div "Output" at bounding box center [329, 80] width 124 height 8
click at [382, 77] on div "Output" at bounding box center [329, 80] width 124 height 8
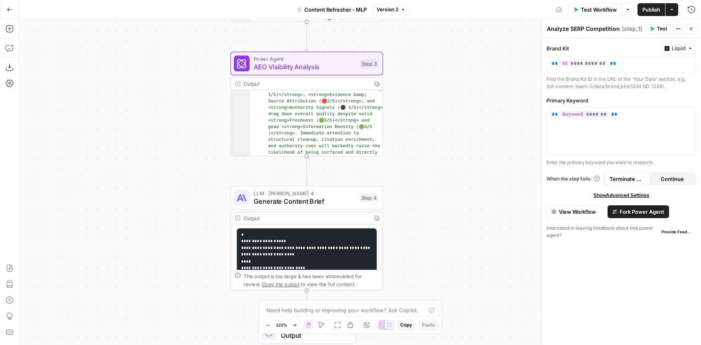
scroll to position [49, 0]
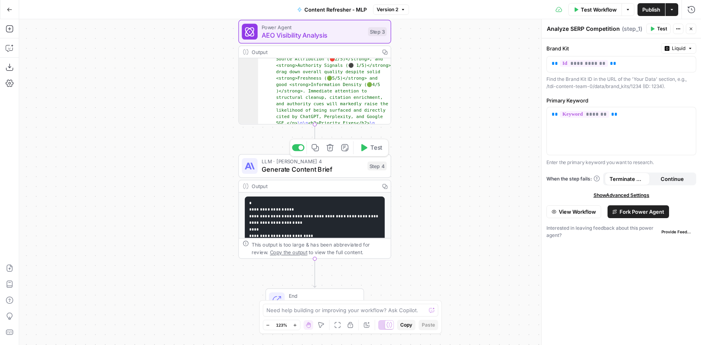
click at [319, 167] on span "Generate Content Brief" at bounding box center [313, 169] width 102 height 10
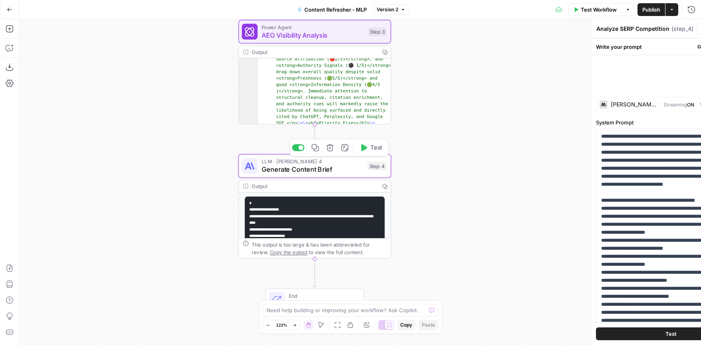
type textarea "Generate Content Brief"
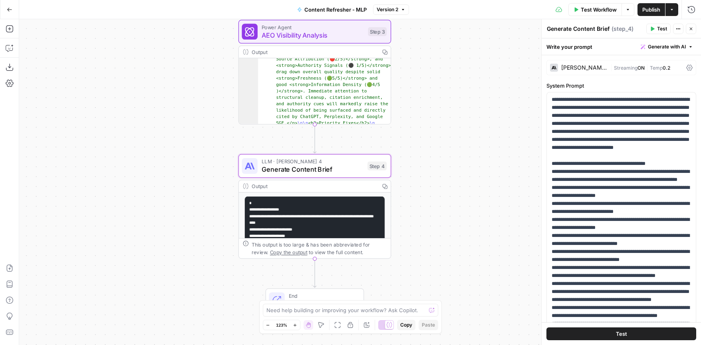
scroll to position [0, 0]
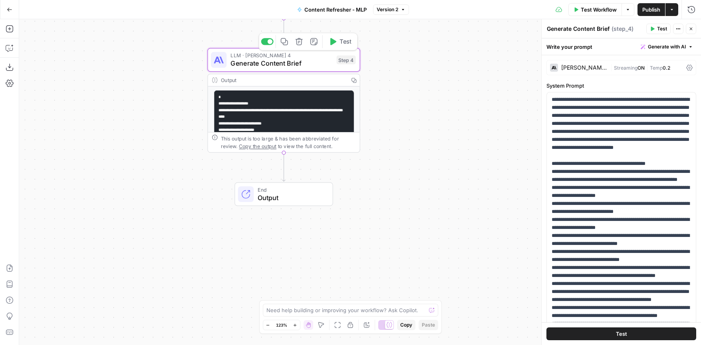
click at [263, 60] on span "Generate Content Brief" at bounding box center [282, 63] width 102 height 10
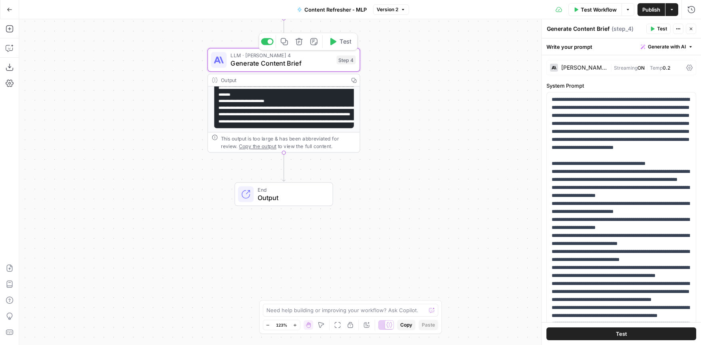
click at [300, 60] on span "Generate Content Brief" at bounding box center [282, 63] width 102 height 10
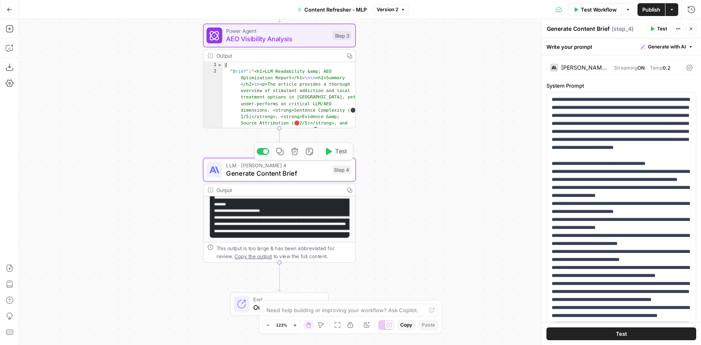
click at [293, 171] on span "Generate Content Brief" at bounding box center [277, 173] width 102 height 10
click at [314, 253] on div "This output is too large & has been abbreviated for review. Copy the output to …" at bounding box center [284, 252] width 135 height 16
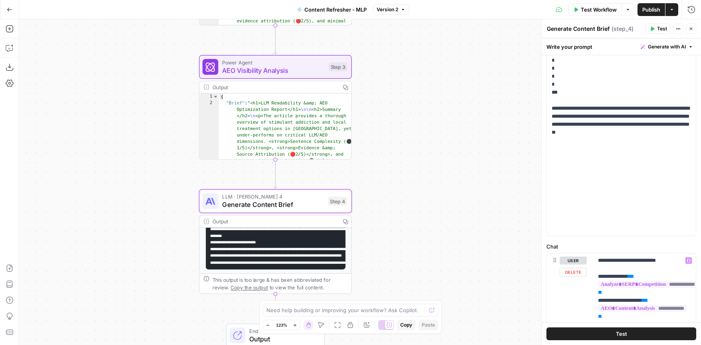
scroll to position [165, 0]
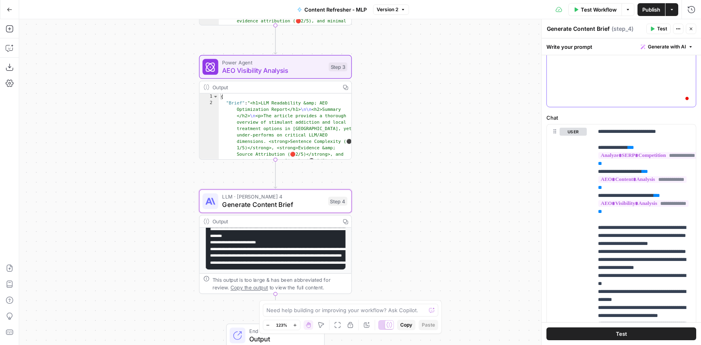
scroll to position [0, 0]
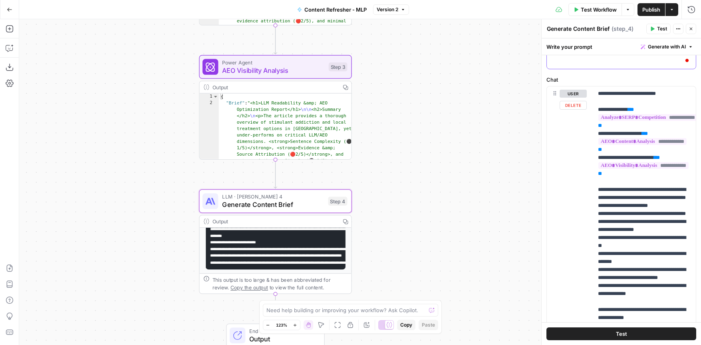
click at [579, 144] on div "user Delete" at bounding box center [573, 227] width 27 height 275
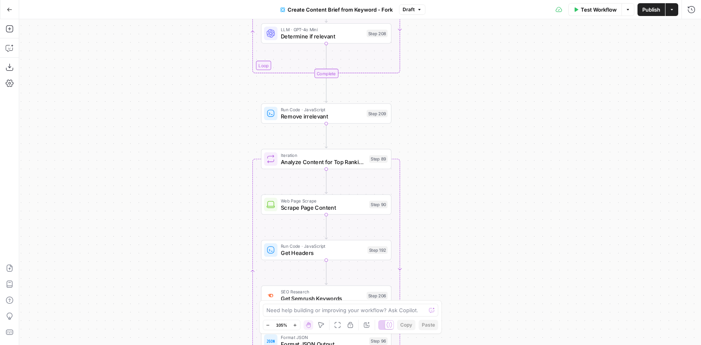
drag, startPoint x: 468, startPoint y: 175, endPoint x: 455, endPoint y: 62, distance: 113.9
click at [455, 62] on div "Workflow Set Inputs Inputs Google Search Perform Google Search Step 51 Loop Ite…" at bounding box center [360, 181] width 682 height 325
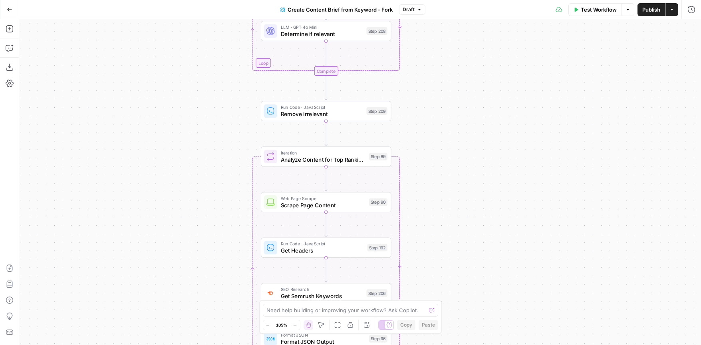
drag, startPoint x: 472, startPoint y: 109, endPoint x: 458, endPoint y: 67, distance: 44.1
click at [458, 67] on div "Workflow Set Inputs Inputs Google Search Perform Google Search Step 51 Loop Ite…" at bounding box center [360, 181] width 682 height 325
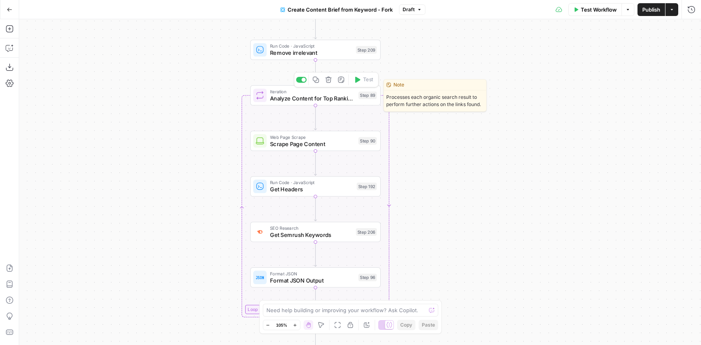
click at [287, 95] on span "Analyze Content for Top Ranking Pages" at bounding box center [312, 98] width 85 height 8
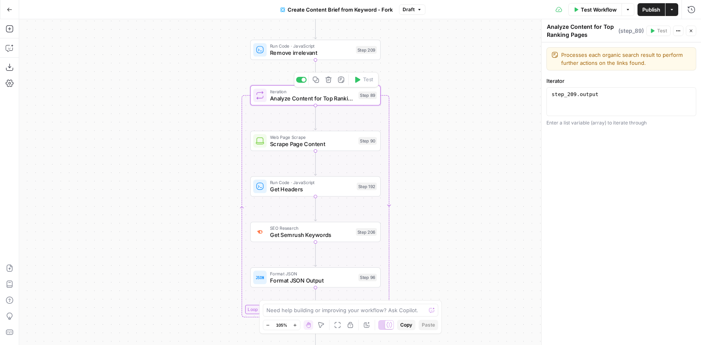
click at [446, 148] on div "Workflow Set Inputs Inputs Google Search Perform Google Search Step 51 Loop Ite…" at bounding box center [360, 181] width 682 height 325
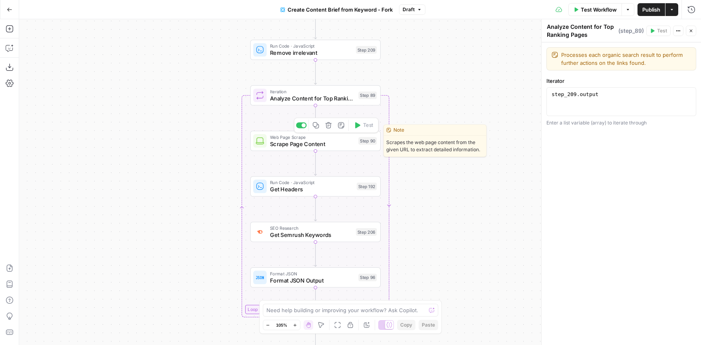
click at [316, 143] on span "Scrape Page Content" at bounding box center [312, 144] width 85 height 8
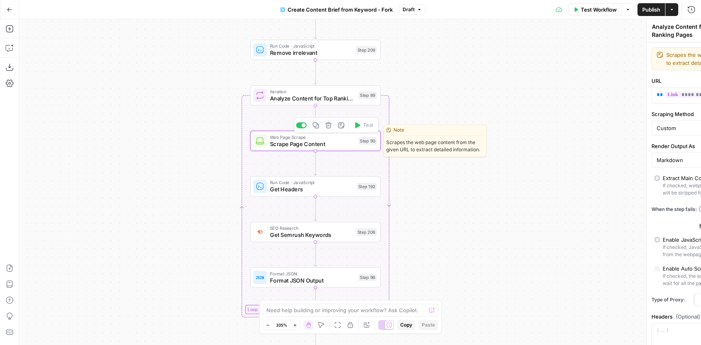
type textarea "Scrape Page Content"
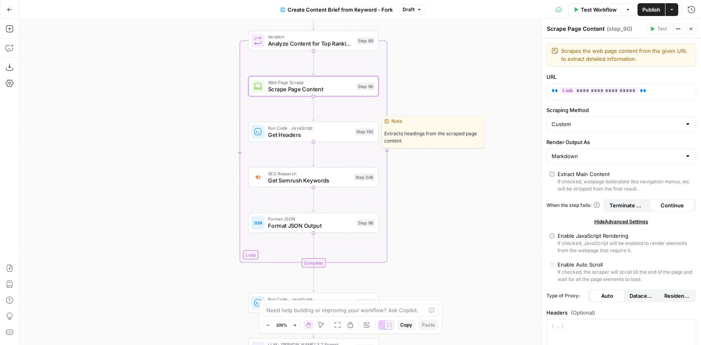
click at [323, 139] on div "Run Code · JavaScript Get Headers Step 192 Copy step Delete step Edit Note Test" at bounding box center [314, 132] width 130 height 20
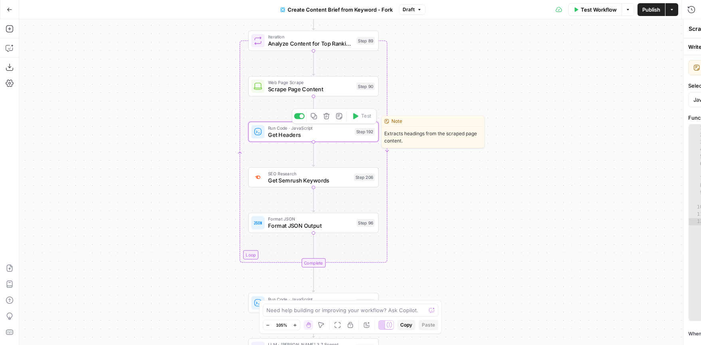
type textarea "Get Headers"
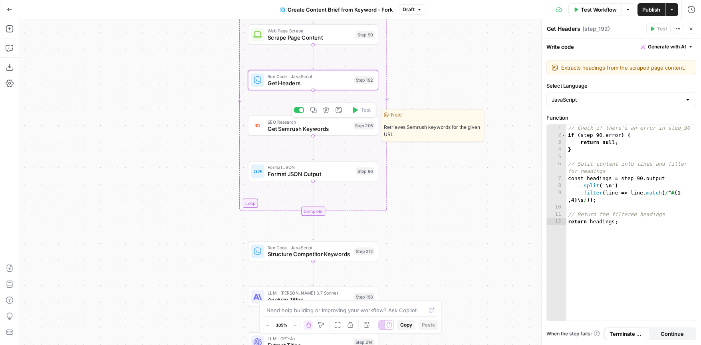
click at [334, 130] on span "Get Semrush Keywords" at bounding box center [309, 128] width 82 height 8
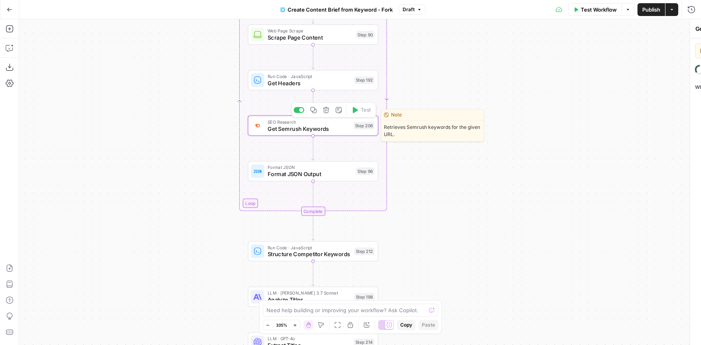
type textarea "Get Semrush Keywords"
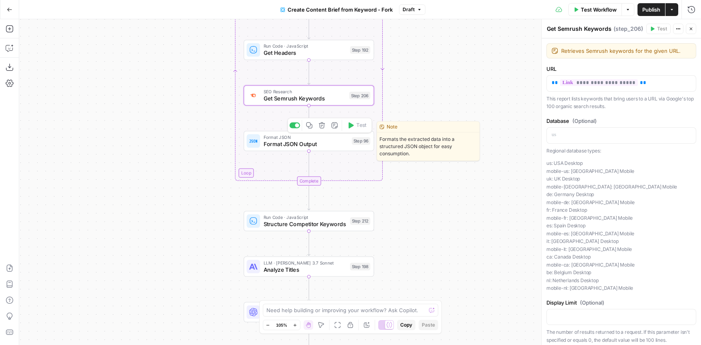
click at [306, 142] on span "Format JSON Output" at bounding box center [306, 144] width 85 height 8
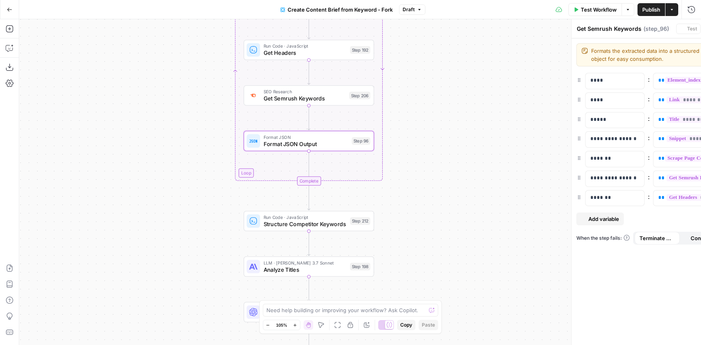
type textarea "Format JSON Output"
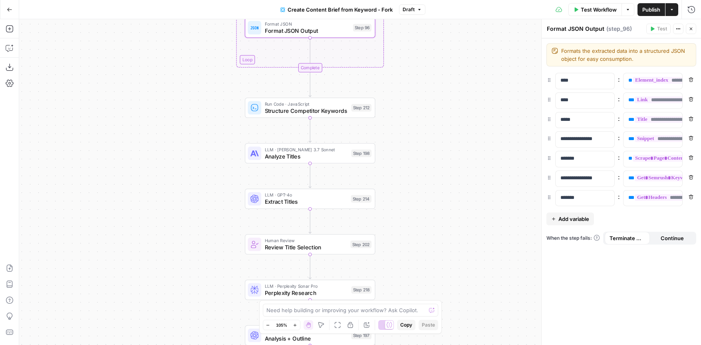
drag, startPoint x: 427, startPoint y: 148, endPoint x: 426, endPoint y: 121, distance: 26.8
click at [426, 121] on div "Workflow Set Inputs Inputs Google Search Perform Google Search Step 51 Loop Ite…" at bounding box center [360, 181] width 682 height 325
click at [323, 108] on span "Structure Competitor Keywords" at bounding box center [306, 111] width 84 height 8
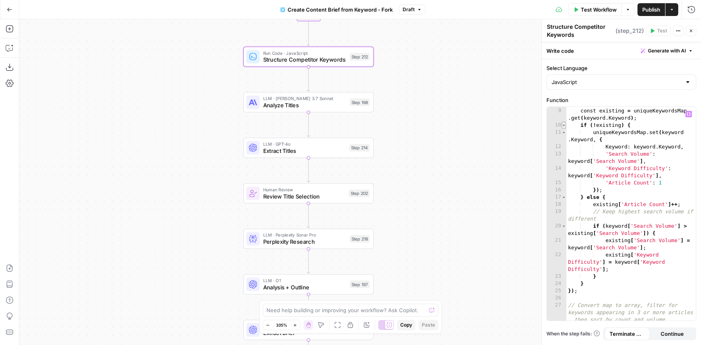
scroll to position [204, 0]
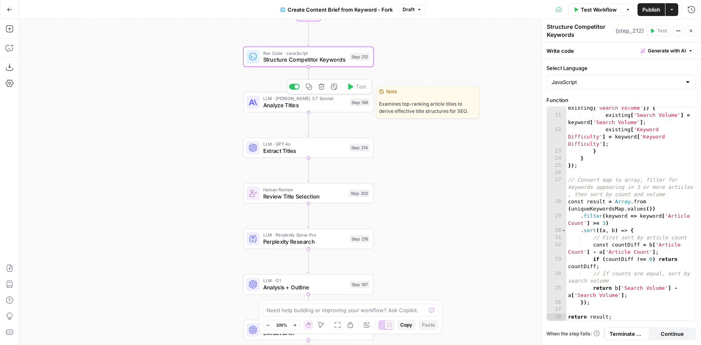
drag, startPoint x: 313, startPoint y: 104, endPoint x: 456, endPoint y: 148, distance: 149.8
click at [313, 104] on span "Analyze Titles" at bounding box center [305, 105] width 84 height 8
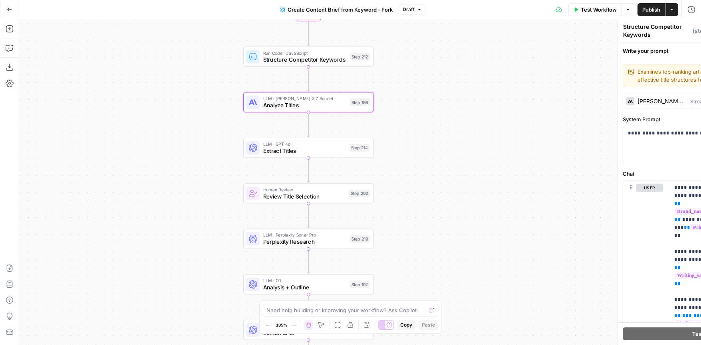
type textarea "Analyze Titles"
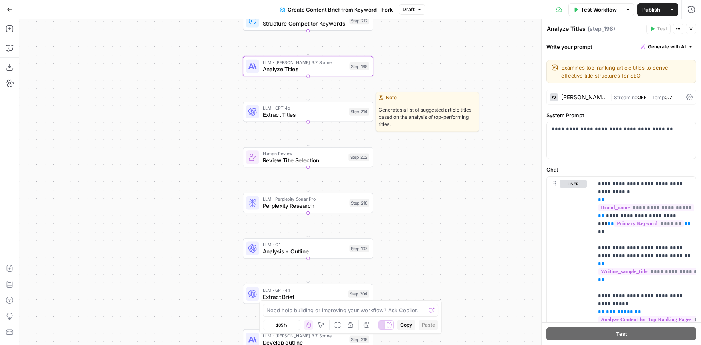
click at [315, 111] on span "Extract Titles" at bounding box center [304, 114] width 83 height 8
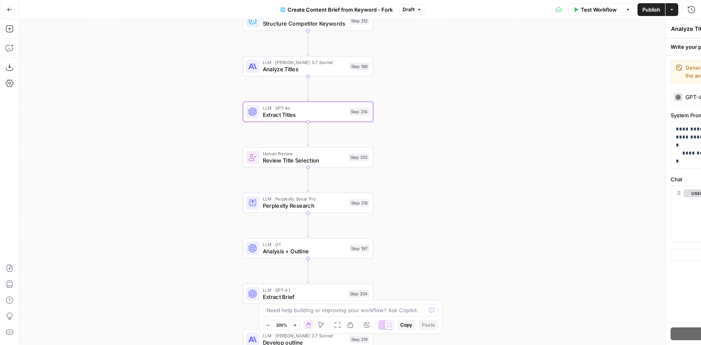
type textarea "Extract Titles"
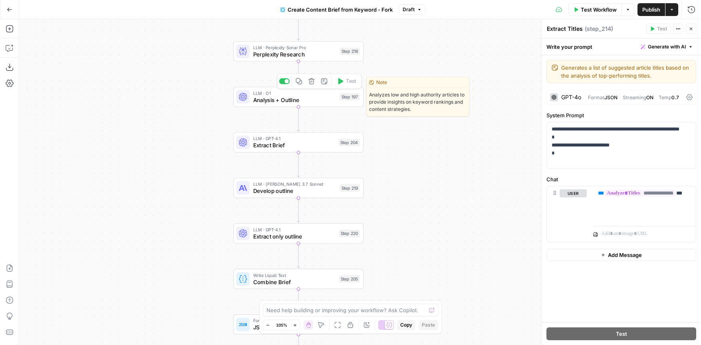
click at [307, 100] on span "Analysis + Outline" at bounding box center [295, 100] width 84 height 8
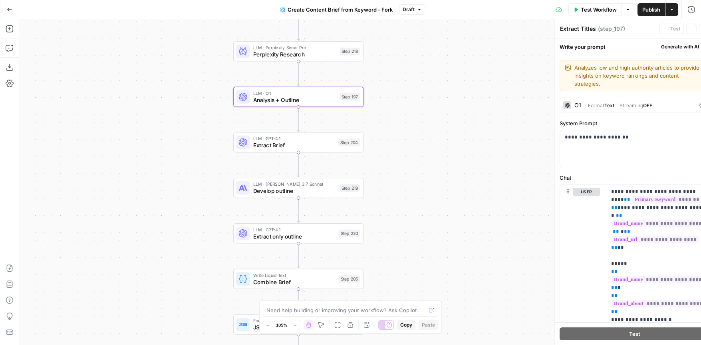
type textarea "Analysis + Outline"
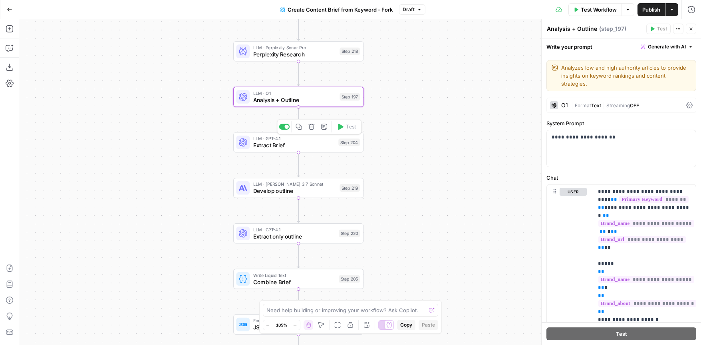
click at [302, 142] on span "Extract Brief" at bounding box center [294, 145] width 82 height 8
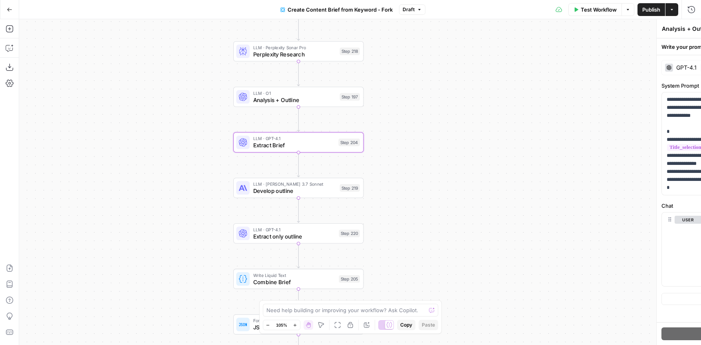
type textarea "Extract Brief"
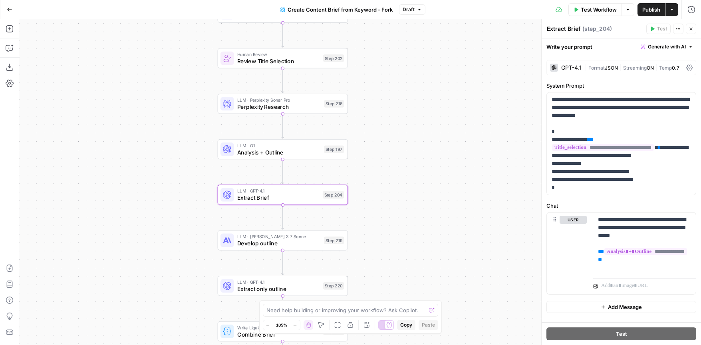
drag, startPoint x: 419, startPoint y: 173, endPoint x: 408, endPoint y: 263, distance: 90.6
click at [408, 263] on div "Workflow Set Inputs Inputs Google Search Perform Google Search Step 51 Loop Ite…" at bounding box center [360, 181] width 682 height 325
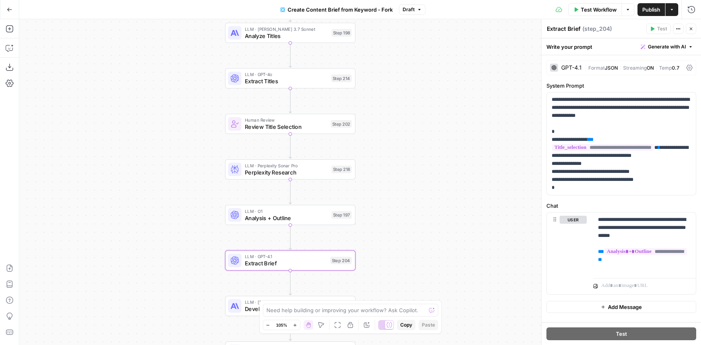
drag, startPoint x: 413, startPoint y: 223, endPoint x: 419, endPoint y: 268, distance: 45.2
click at [419, 268] on div "Workflow Set Inputs Inputs Google Search Perform Google Search Step 51 Loop Ite…" at bounding box center [360, 181] width 682 height 325
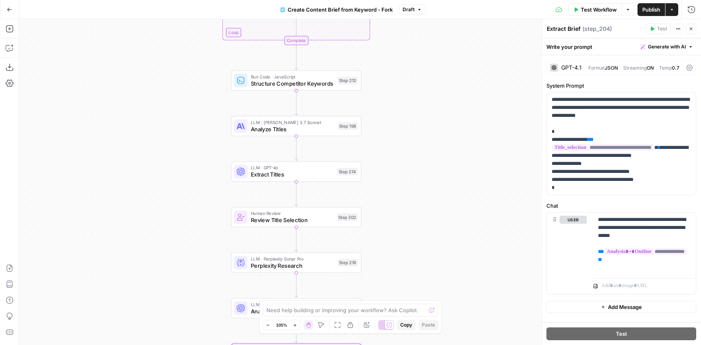
drag, startPoint x: 439, startPoint y: 197, endPoint x: 472, endPoint y: 333, distance: 139.8
click at [472, 333] on div "Workflow Set Inputs Inputs Google Search Perform Google Search Step 51 Loop Ite…" at bounding box center [360, 181] width 682 height 325
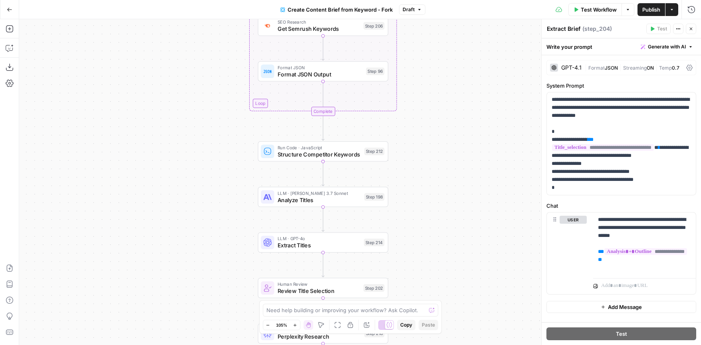
drag, startPoint x: 432, startPoint y: 257, endPoint x: 444, endPoint y: 360, distance: 103.4
click at [444, 344] on html "TDI Content Team New Home Browse Insights Opportunities Your Data Recent Grids …" at bounding box center [350, 172] width 701 height 345
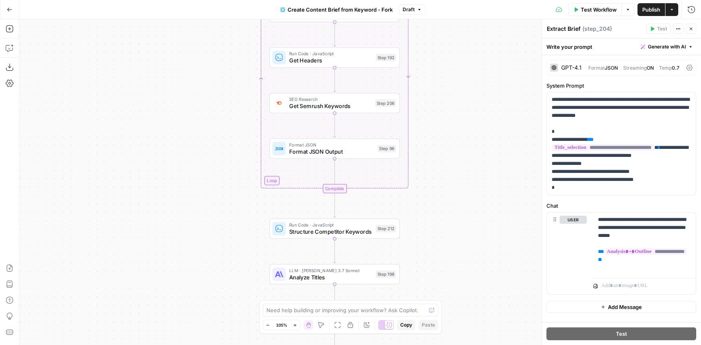
drag, startPoint x: 422, startPoint y: 268, endPoint x: 454, endPoint y: 371, distance: 107.4
click at [454, 344] on html "TDI Content Team New Home Browse Insights Opportunities Your Data Recent Grids …" at bounding box center [350, 172] width 701 height 345
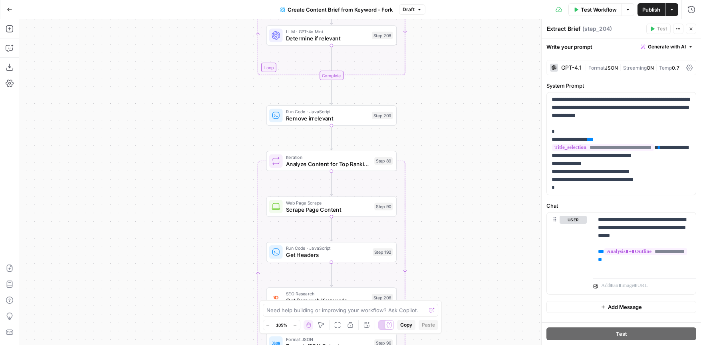
drag, startPoint x: 501, startPoint y: 228, endPoint x: 464, endPoint y: 324, distance: 103.1
click at [464, 324] on div "Workflow Set Inputs Inputs Google Search Perform Google Search Step 51 Loop Ite…" at bounding box center [360, 181] width 682 height 325
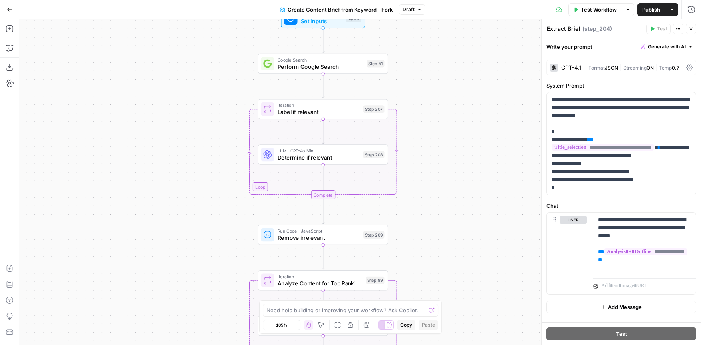
drag, startPoint x: 501, startPoint y: 215, endPoint x: 492, endPoint y: 337, distance: 122.2
click at [492, 337] on div "Workflow Set Inputs Inputs Google Search Perform Google Search Step 51 Loop Ite…" at bounding box center [360, 181] width 682 height 325
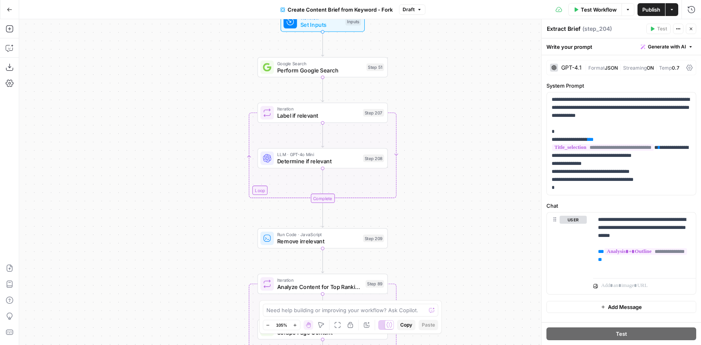
drag, startPoint x: 466, startPoint y: 241, endPoint x: 466, endPoint y: 291, distance: 50.0
click at [466, 291] on div "Workflow Set Inputs Inputs Google Search Perform Google Search Step 51 Loop Ite…" at bounding box center [360, 181] width 682 height 325
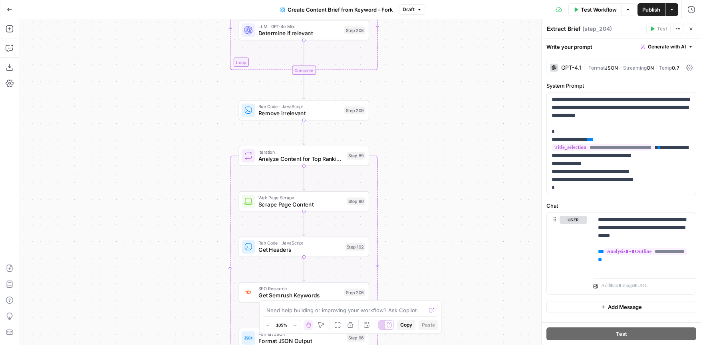
drag, startPoint x: 454, startPoint y: 128, endPoint x: 433, endPoint y: -61, distance: 190.6
click at [433, 0] on html "TDI Content Team New Home Browse Insights Opportunities Your Data Recent Grids …" at bounding box center [350, 172] width 701 height 345
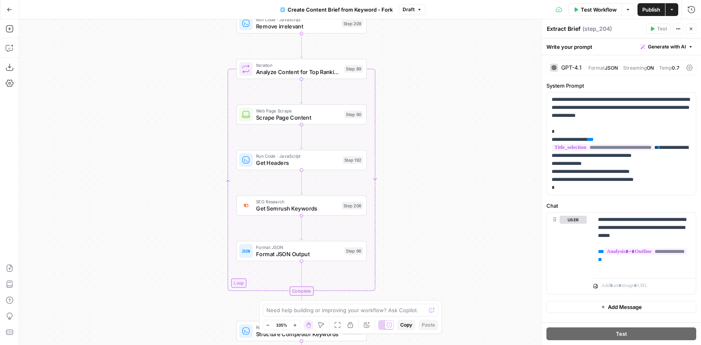
drag, startPoint x: 441, startPoint y: 100, endPoint x: 440, endPoint y: 16, distance: 84.3
click at [440, 16] on div "Go Back Create Content Brief from Keyword - Fork Draft Test Workflow Options Pu…" at bounding box center [350, 172] width 701 height 345
